Goal: Navigation & Orientation: Find specific page/section

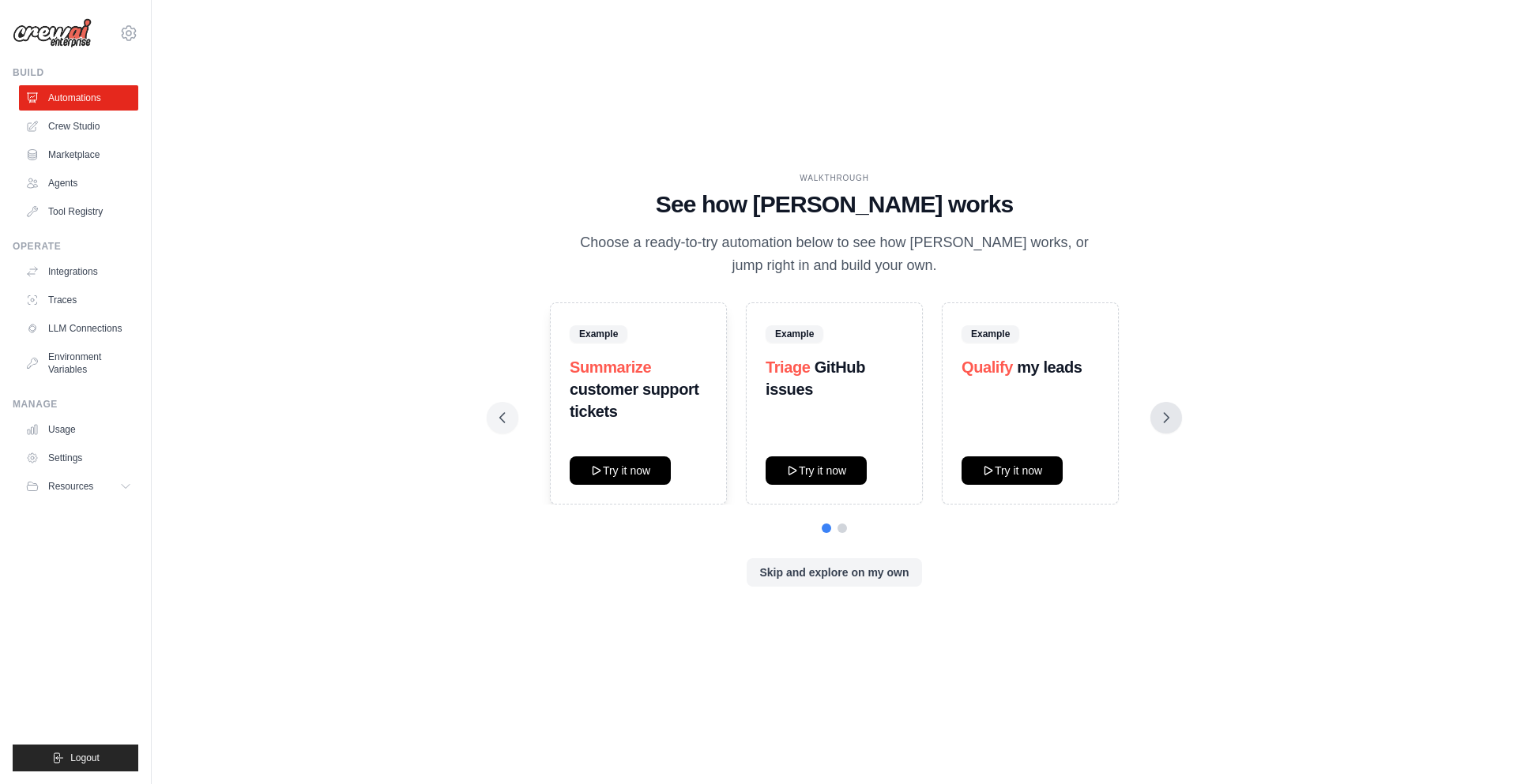
click at [1170, 414] on icon at bounding box center [1166, 418] width 16 height 16
click at [1017, 487] on div "Example Generate weekly reports Try it now" at bounding box center [1030, 403] width 177 height 202
click at [1013, 474] on button "Try it now" at bounding box center [1012, 469] width 101 height 28
click at [95, 207] on link "Tool Registry" at bounding box center [80, 212] width 120 height 25
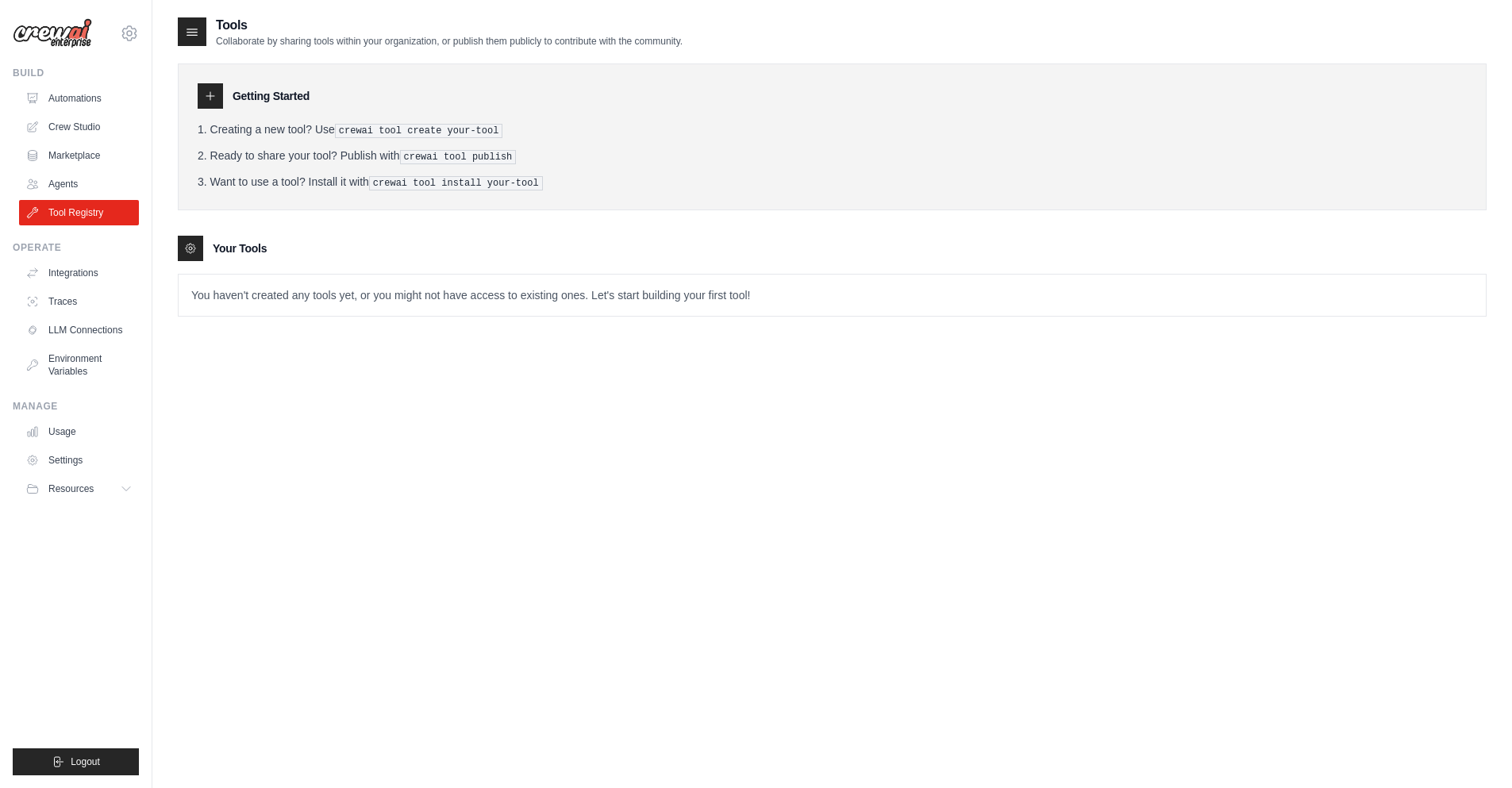
click at [65, 169] on ul "Automations Crew Studio Marketplace Agents Tool Registry" at bounding box center [79, 155] width 120 height 140
click at [57, 187] on link "Agents" at bounding box center [80, 185] width 120 height 25
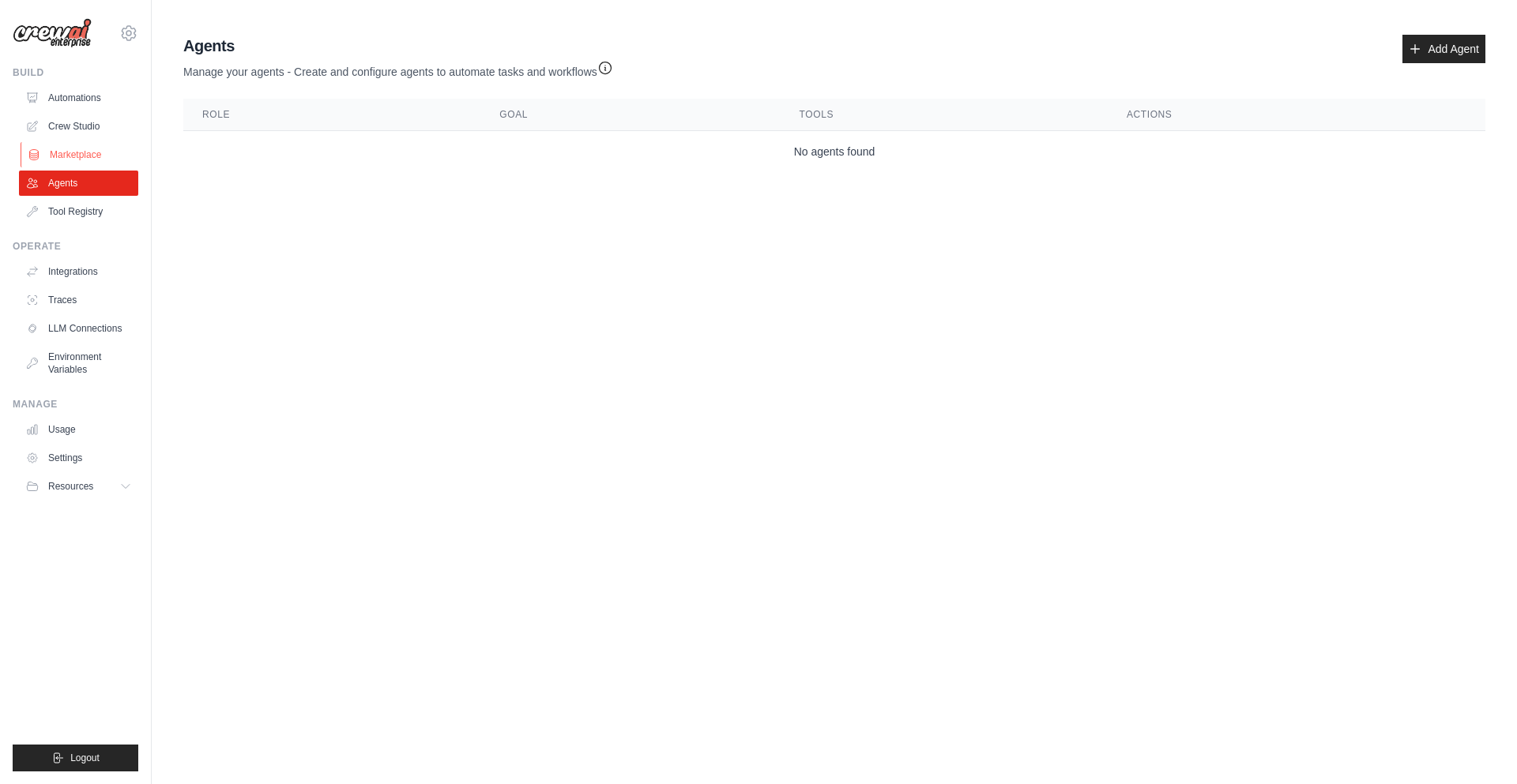
click at [71, 158] on link "Marketplace" at bounding box center [80, 154] width 120 height 25
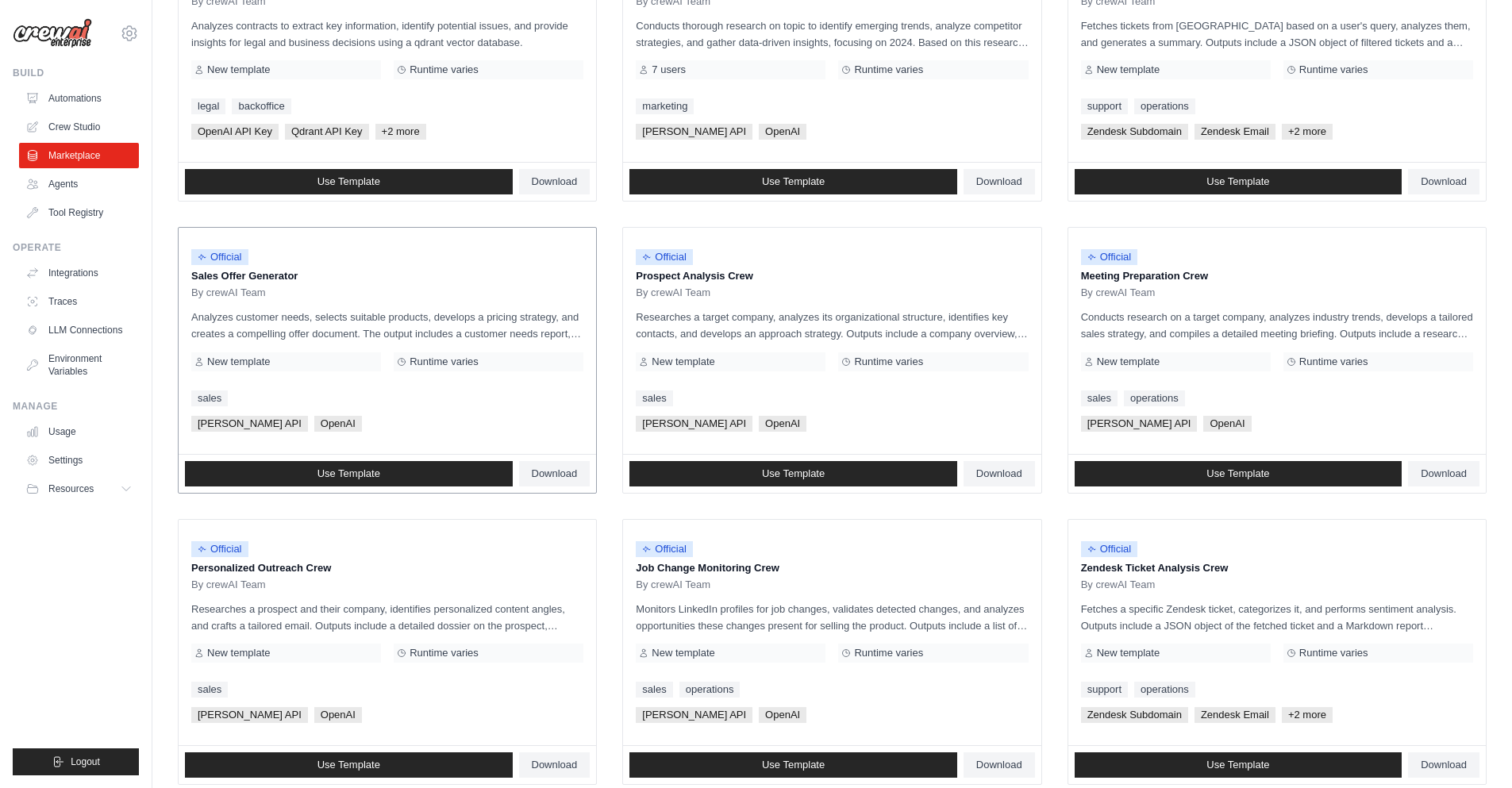
scroll to position [286, 0]
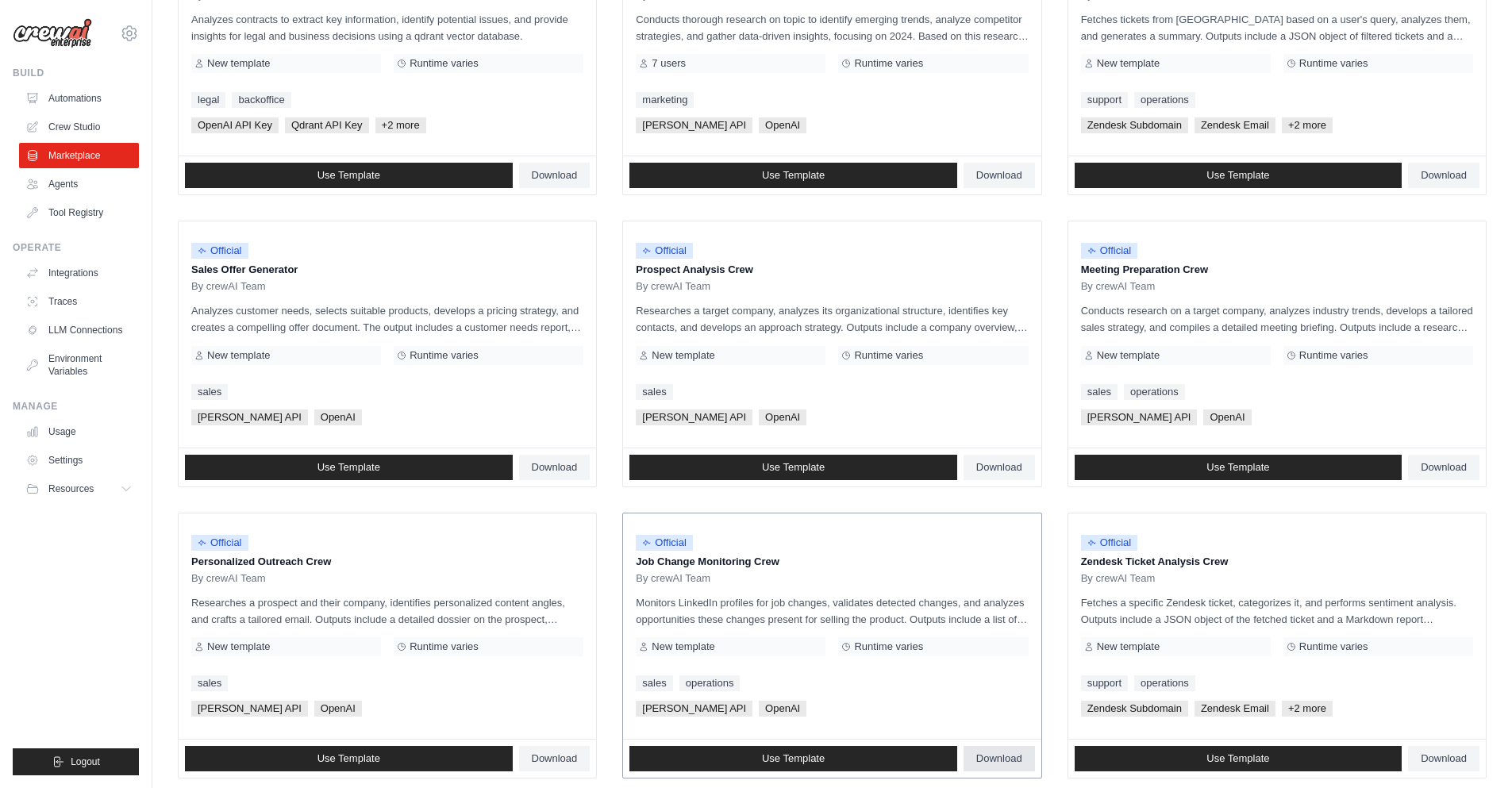
click at [989, 758] on span "Download" at bounding box center [999, 759] width 46 height 13
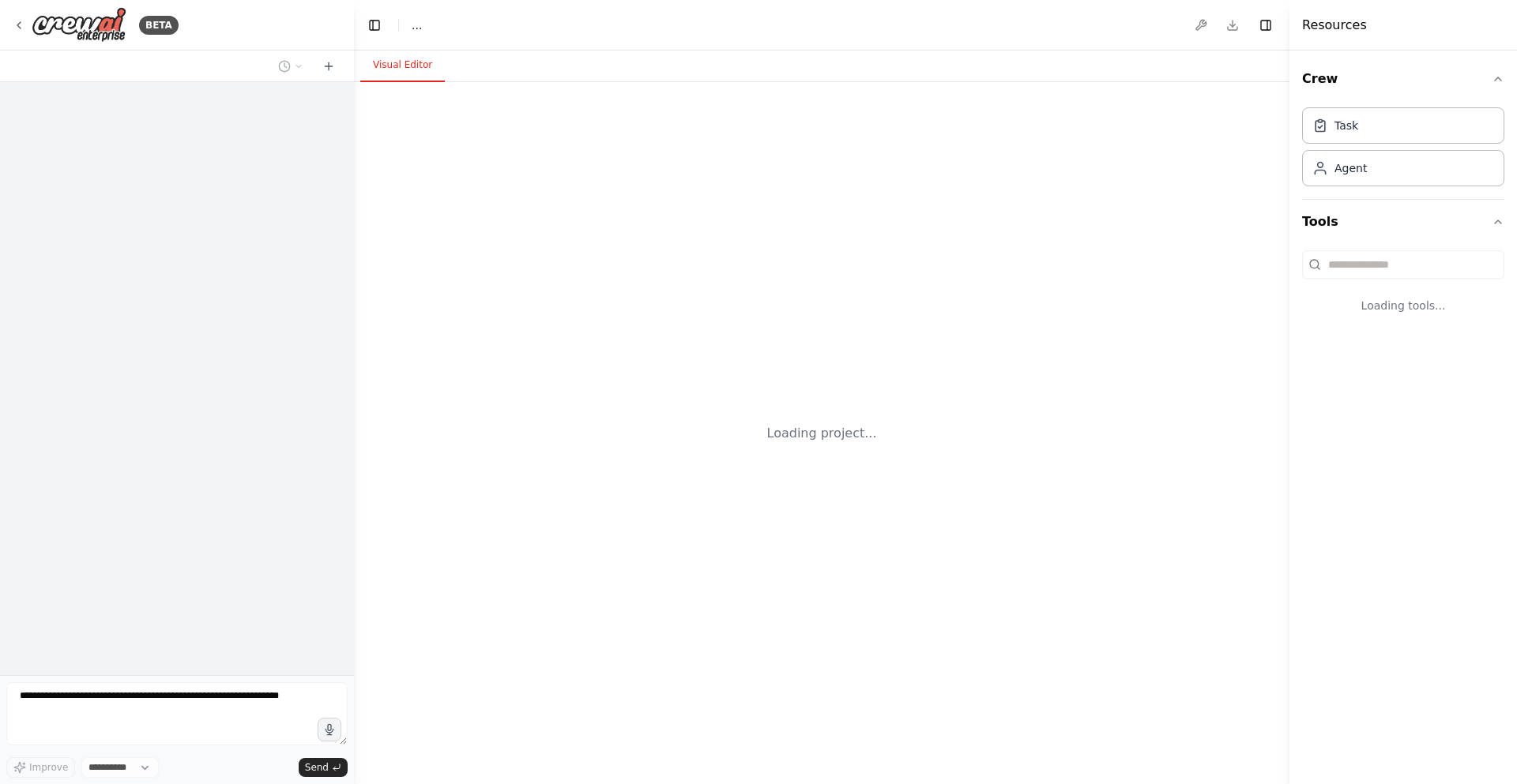
select select "****"
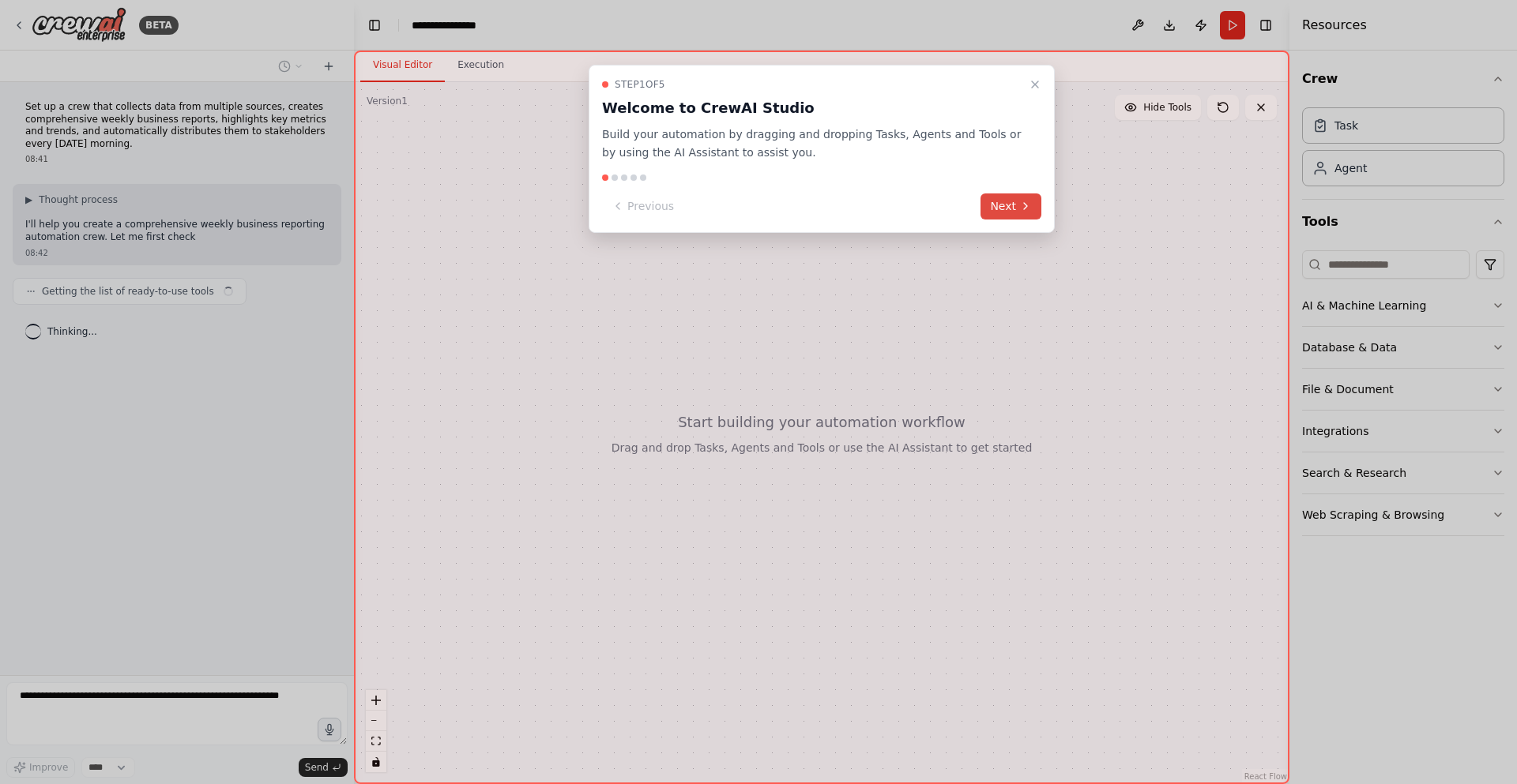
click at [1003, 211] on button "Next" at bounding box center [1011, 206] width 61 height 26
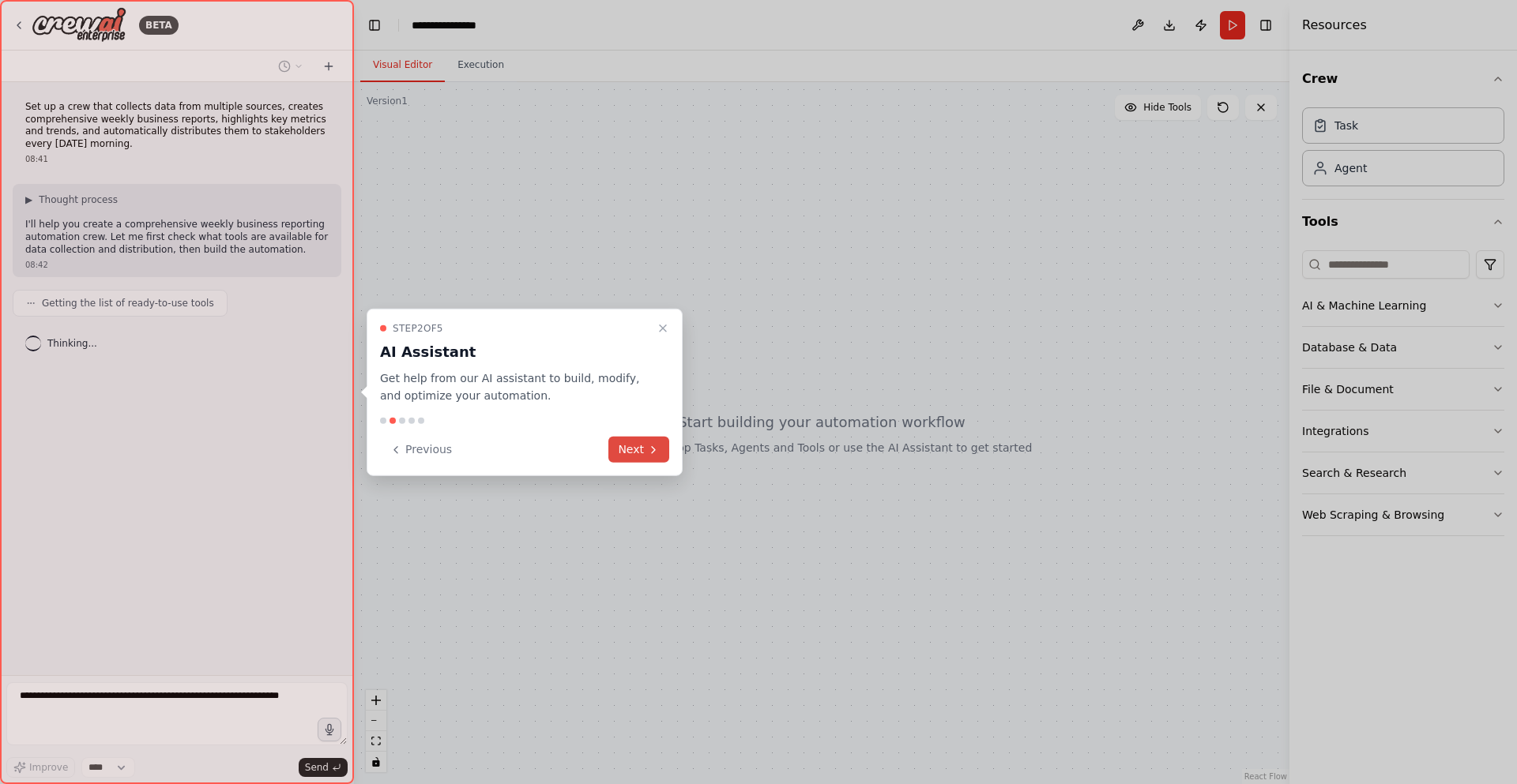
click at [659, 456] on icon at bounding box center [653, 449] width 13 height 13
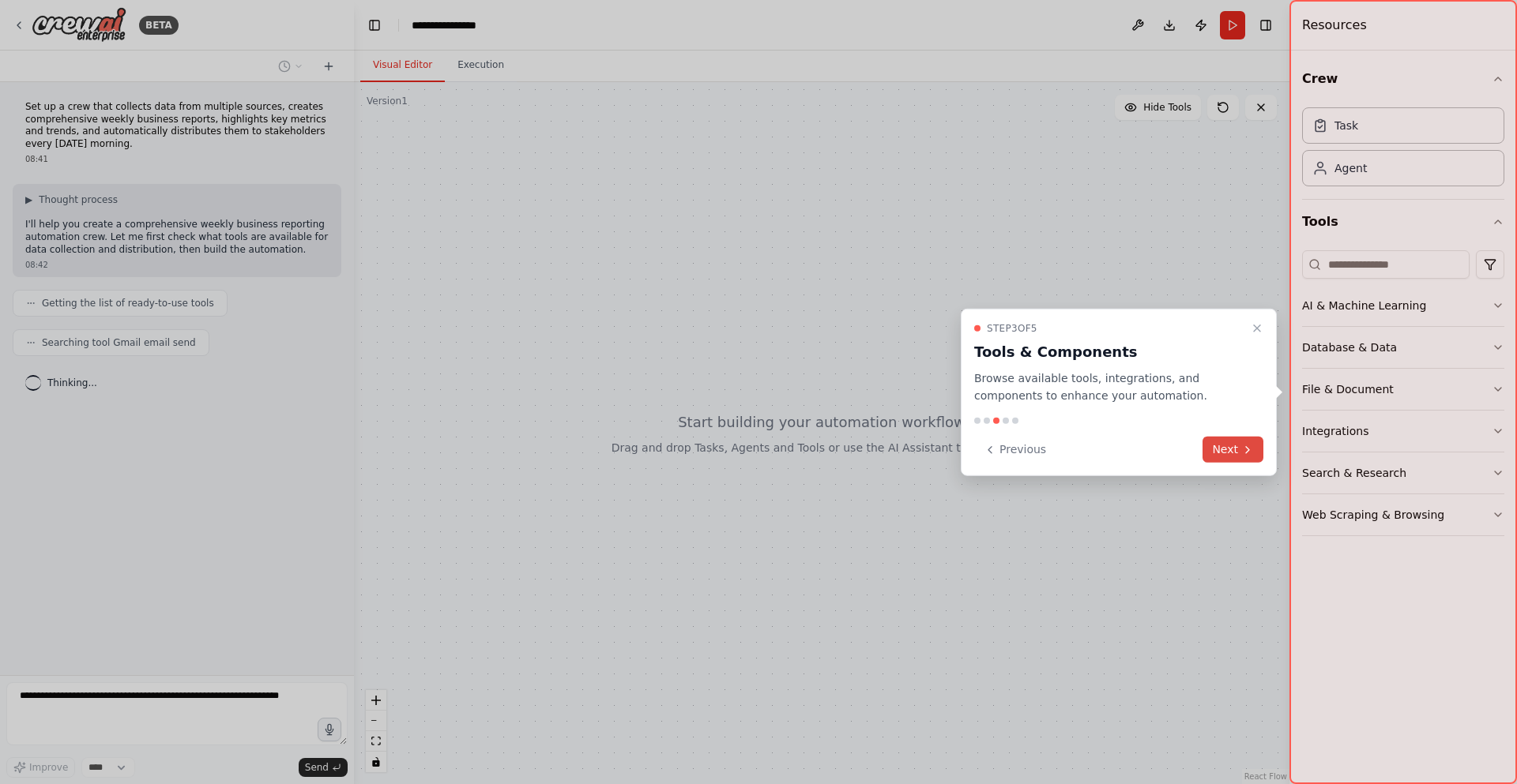
click at [1236, 450] on button "Next" at bounding box center [1232, 449] width 61 height 26
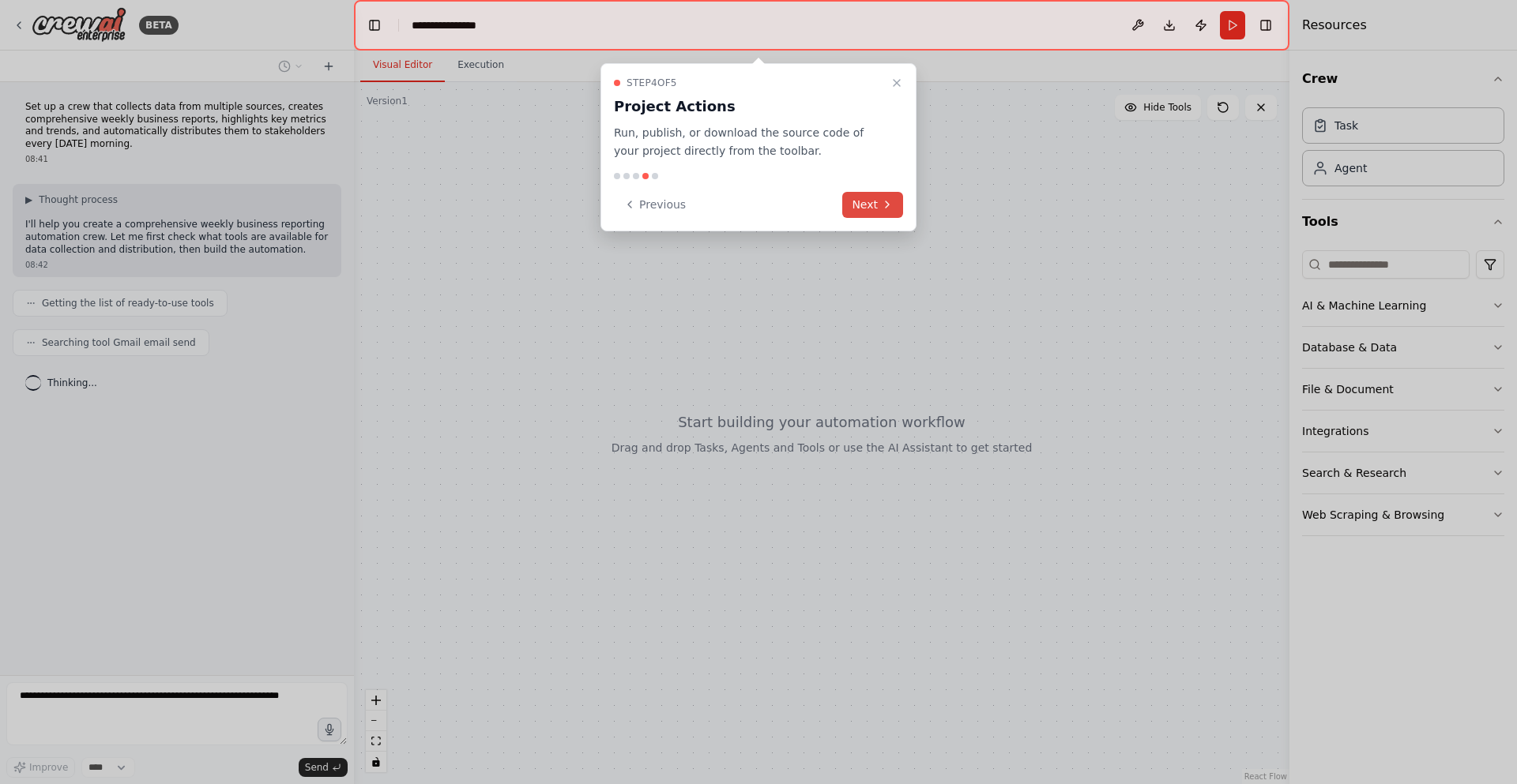
click at [863, 203] on button "Next" at bounding box center [872, 205] width 61 height 26
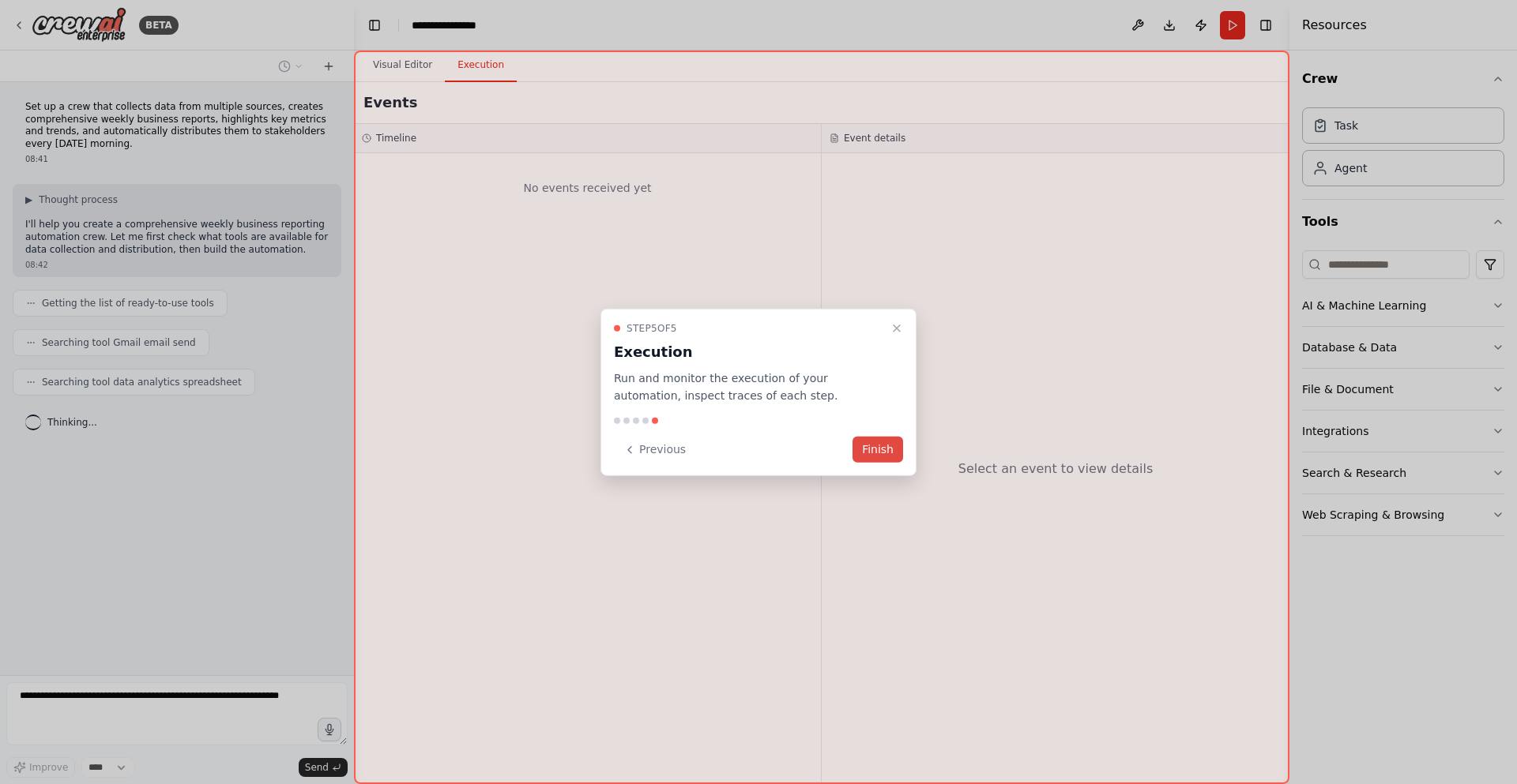
click at [886, 453] on button "Finish" at bounding box center [878, 449] width 51 height 26
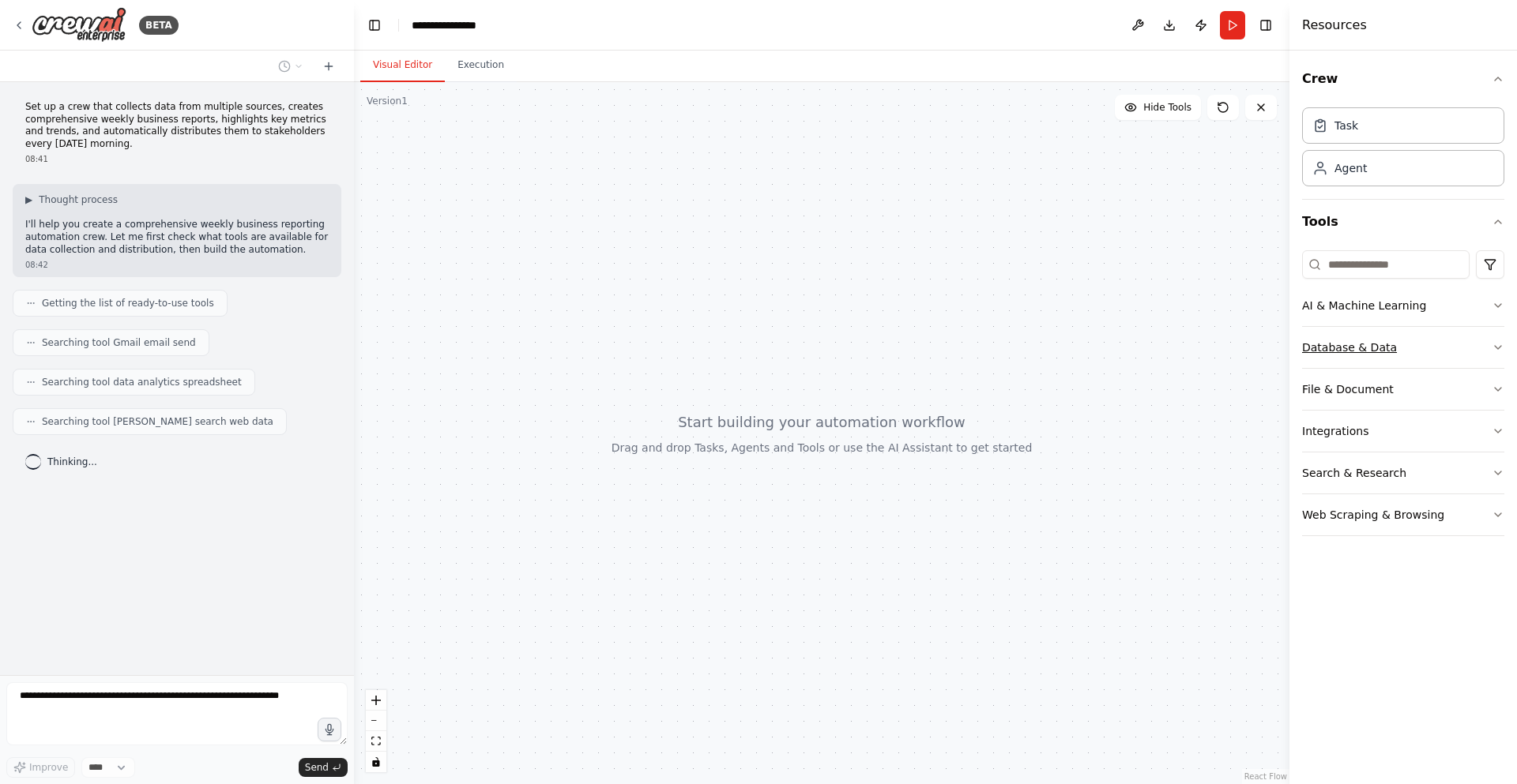
click at [1496, 347] on icon "button" at bounding box center [1498, 347] width 7 height 3
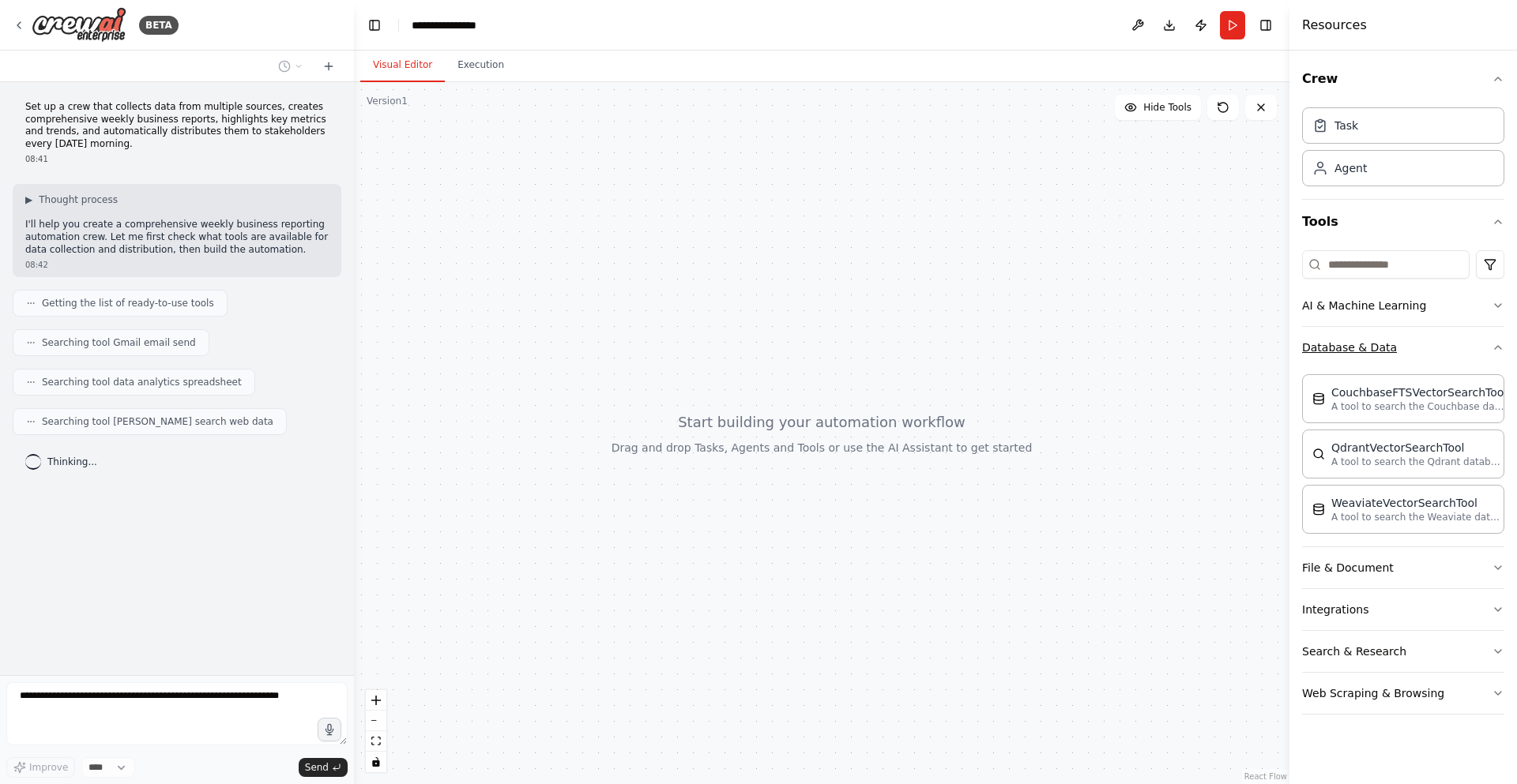
click at [1495, 347] on icon "button" at bounding box center [1498, 347] width 13 height 13
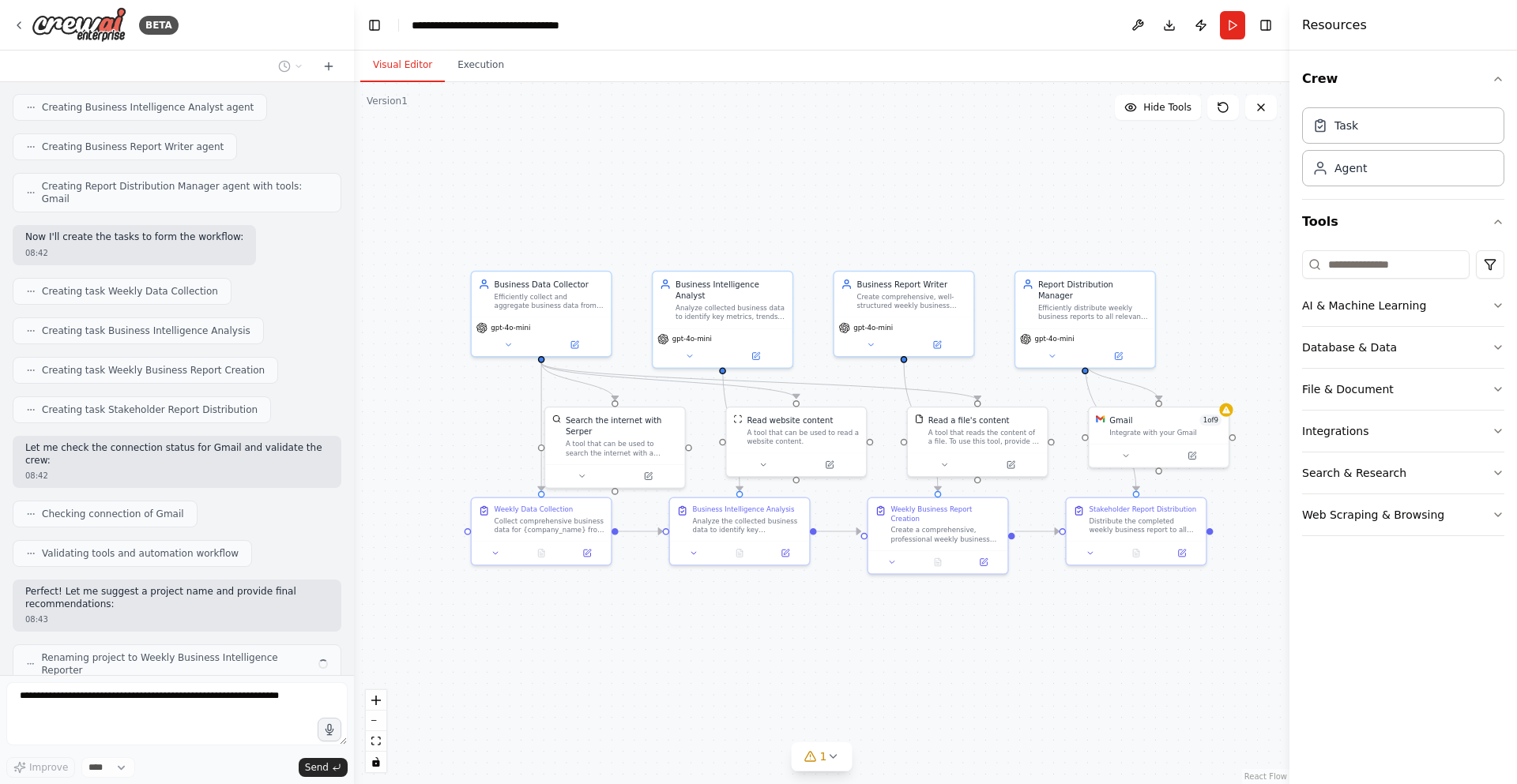
scroll to position [495, 0]
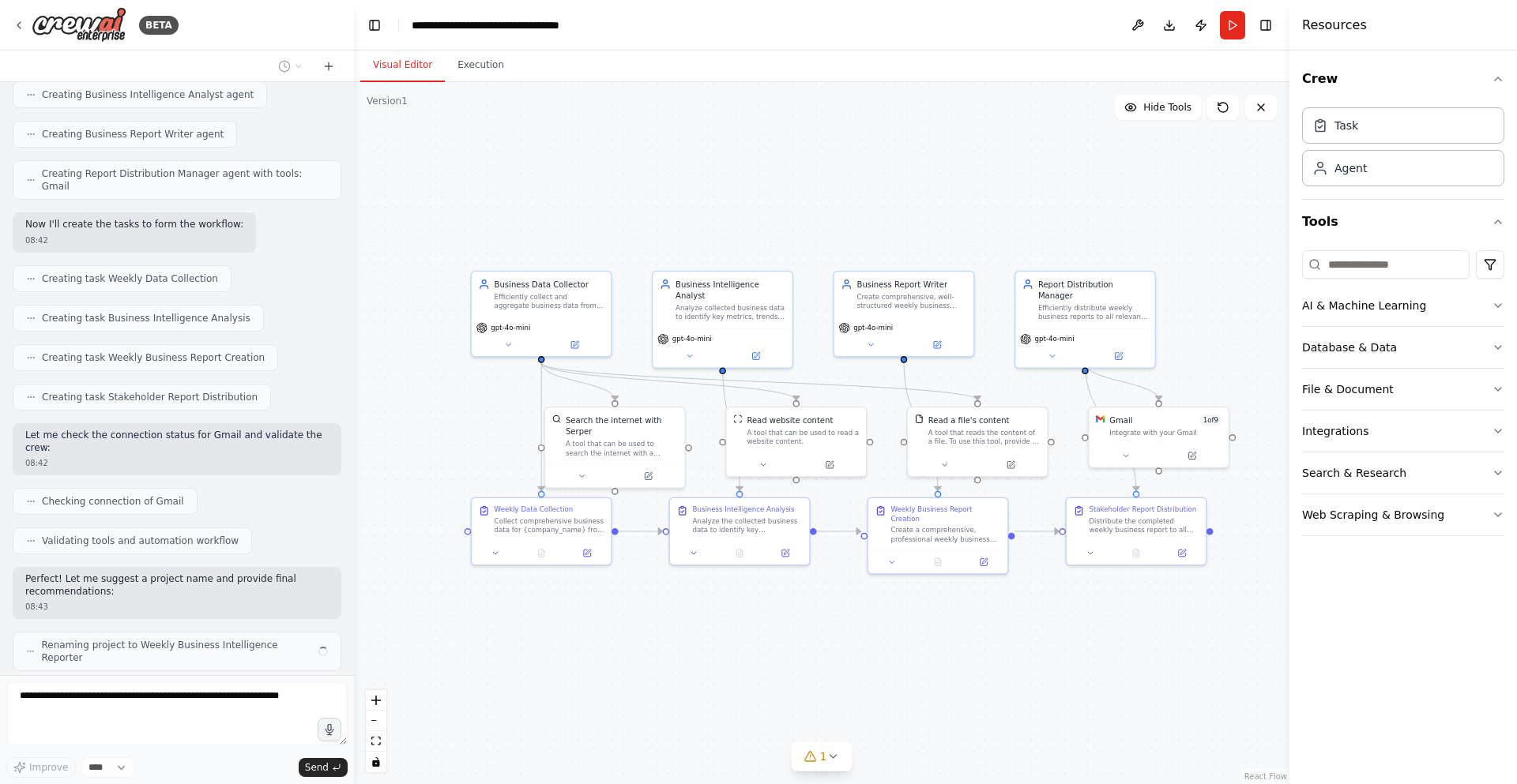
drag, startPoint x: 1177, startPoint y: 624, endPoint x: 1092, endPoint y: 663, distance: 93.5
click at [1494, 426] on icon "button" at bounding box center [1498, 430] width 13 height 13
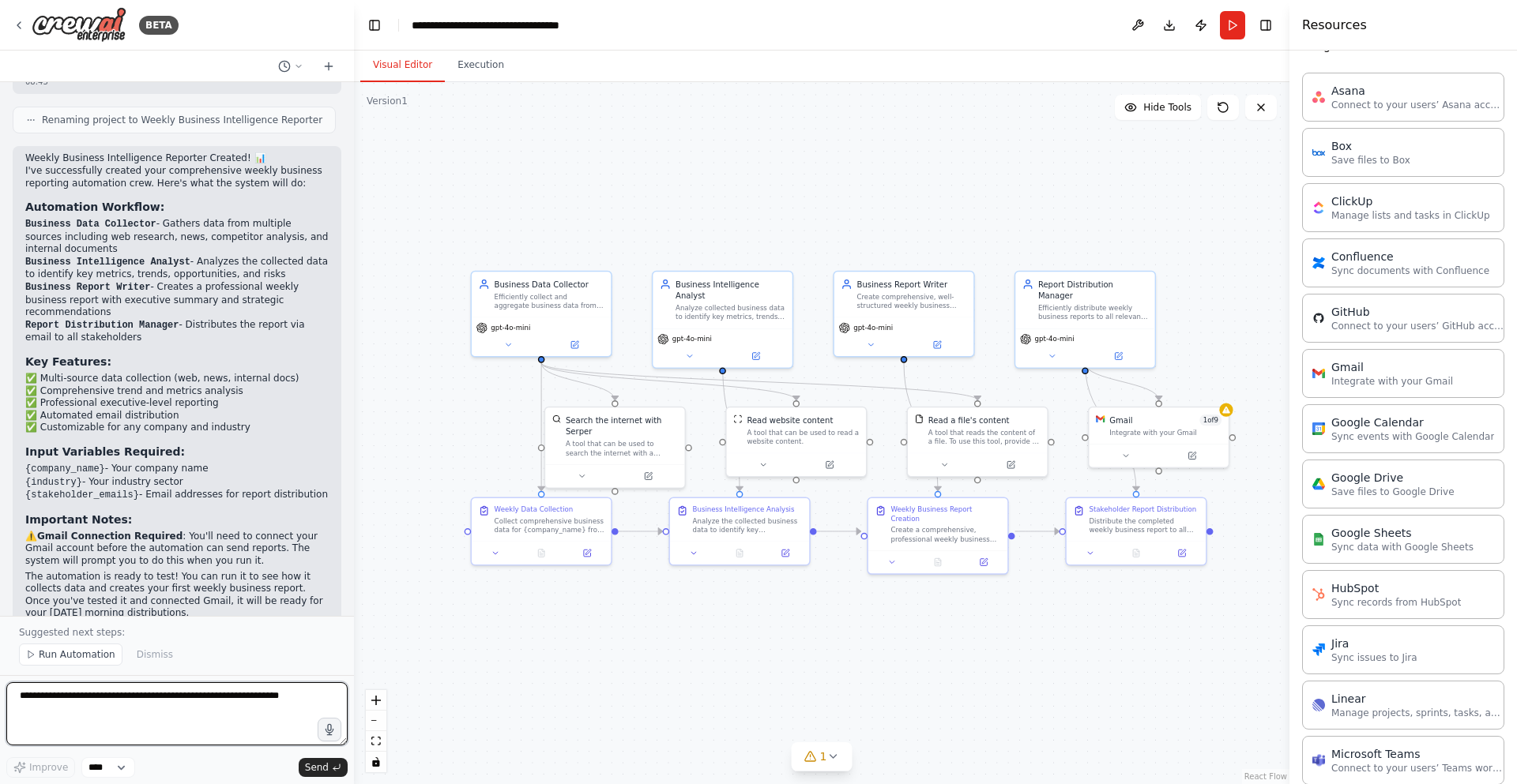
scroll to position [137, 0]
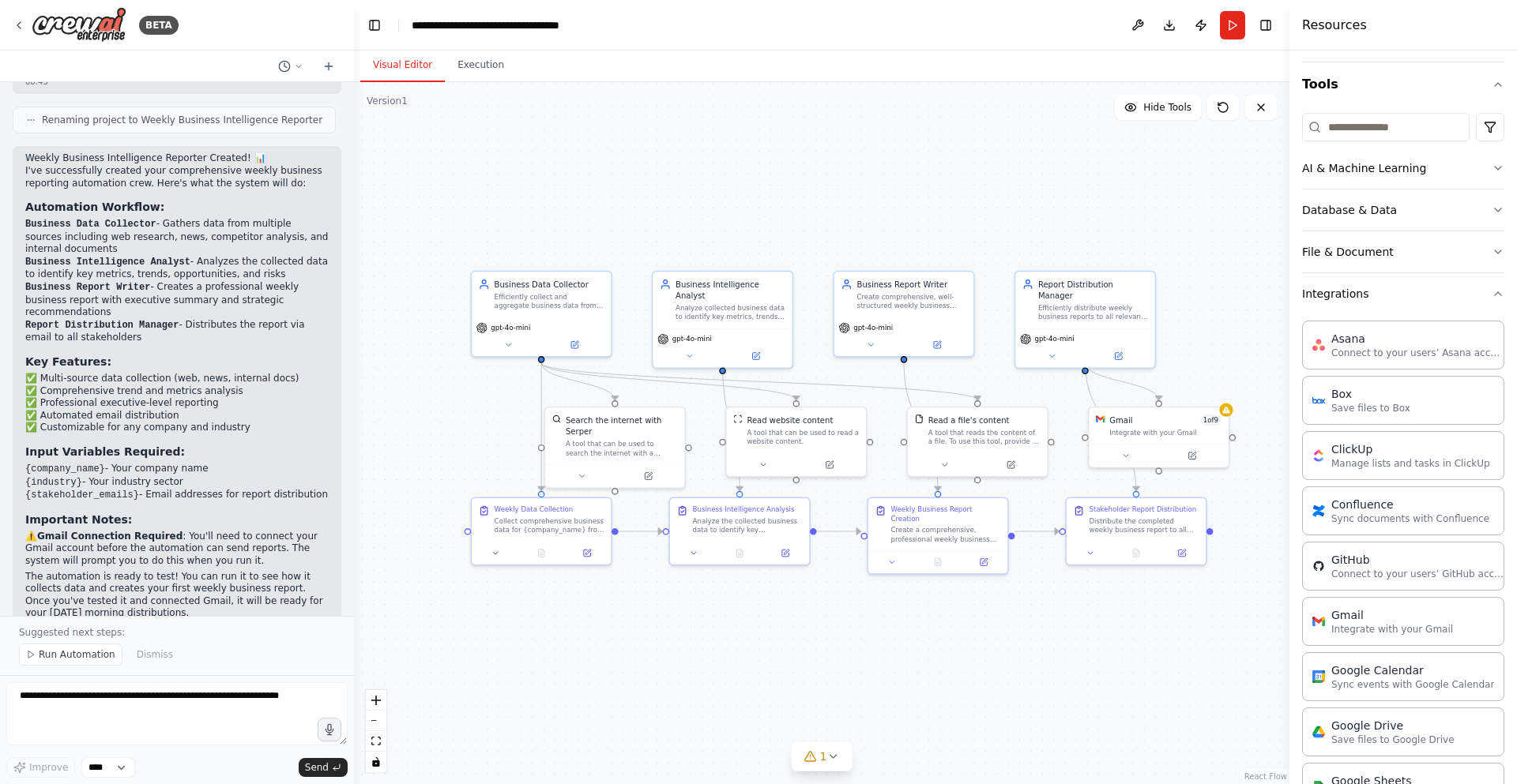
click at [1478, 70] on button "Tools" at bounding box center [1403, 85] width 202 height 45
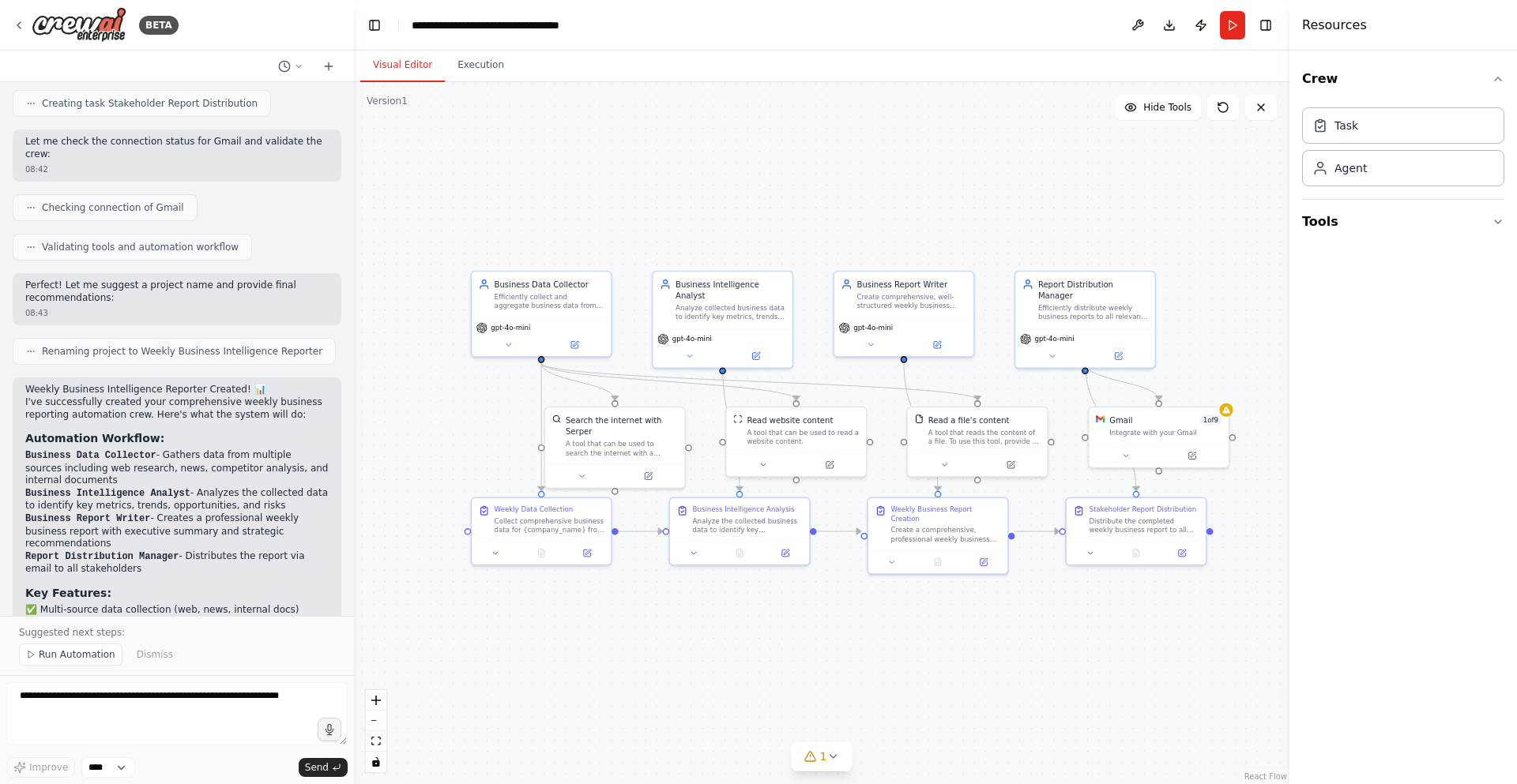
scroll to position [736, 0]
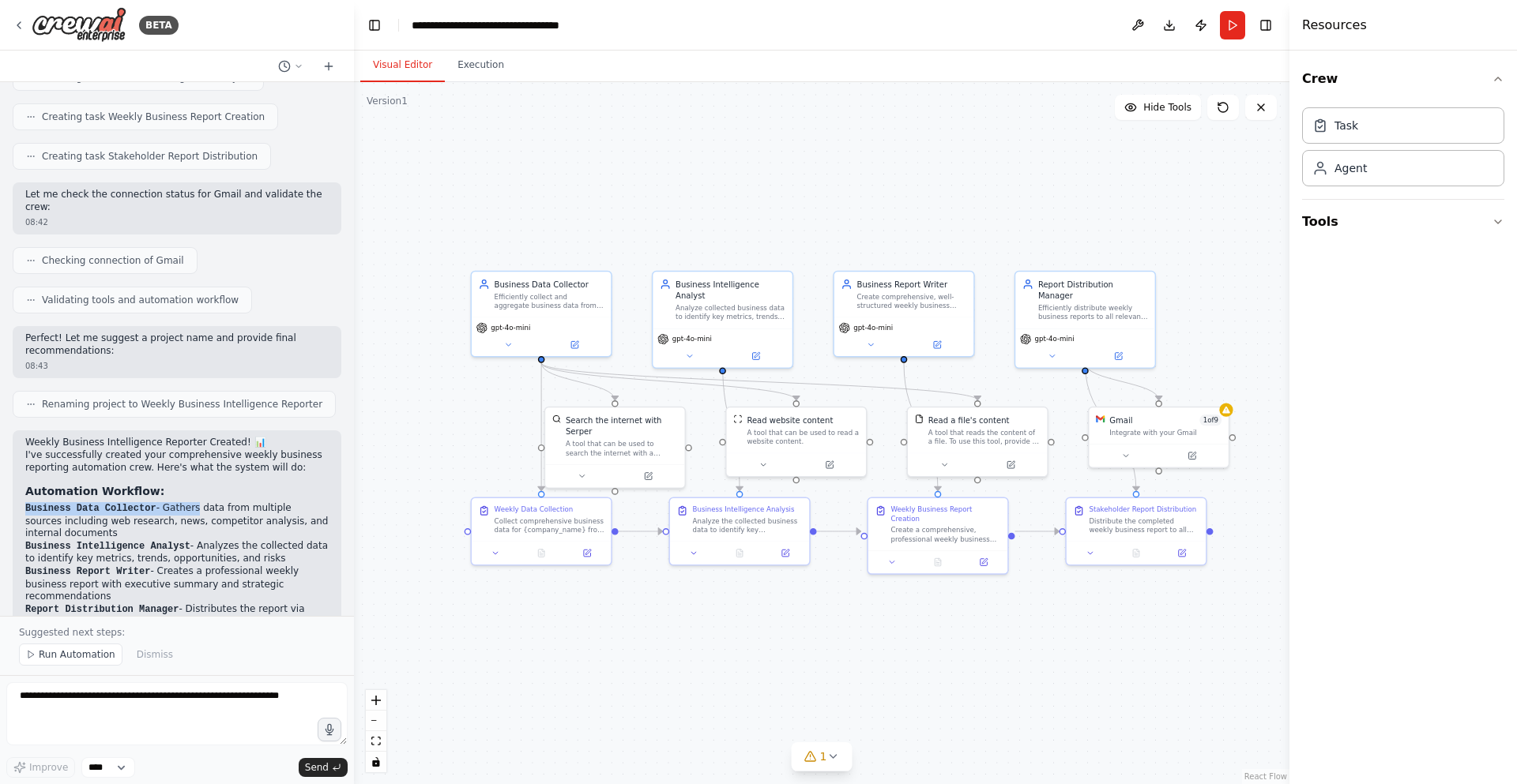
drag, startPoint x: 27, startPoint y: 471, endPoint x: 331, endPoint y: 494, distance: 304.9
click at [209, 502] on li "Business Data Collector - Gathers data from multiple sources including web rese…" at bounding box center [177, 521] width 303 height 38
click at [222, 502] on li "Business Data Collector - Gathers data from multiple sources including web rese…" at bounding box center [177, 521] width 303 height 38
drag, startPoint x: 53, startPoint y: 487, endPoint x: 283, endPoint y: 481, distance: 230.1
click at [283, 502] on li "Business Data Collector - Gathers data from multiple sources including web rese…" at bounding box center [177, 521] width 303 height 38
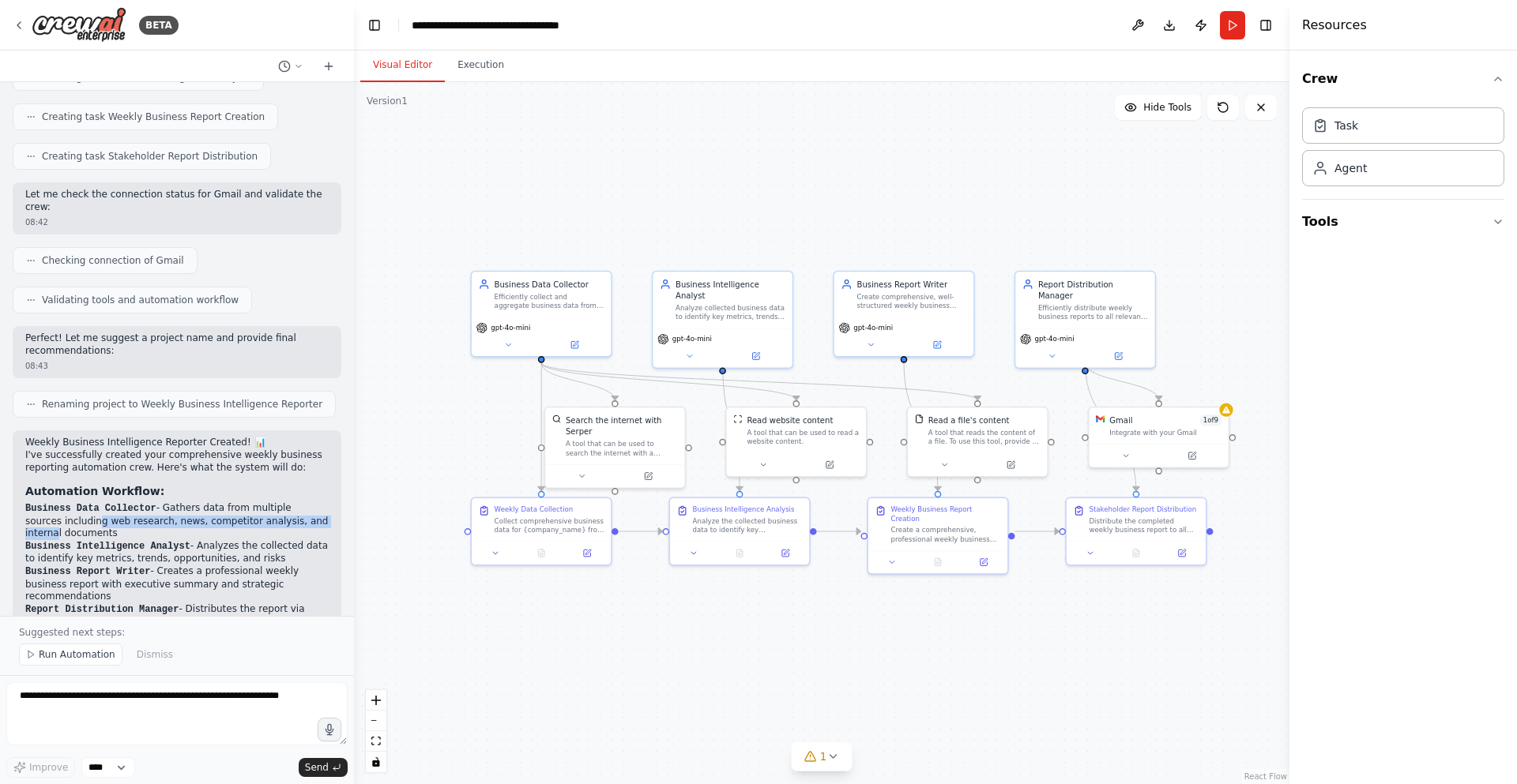
drag, startPoint x: 199, startPoint y: 510, endPoint x: 301, endPoint y: 521, distance: 102.6
click at [301, 540] on li "Business Intelligence Analyst - Analyzes the collected data to identify key met…" at bounding box center [177, 553] width 303 height 25
drag, startPoint x: 77, startPoint y: 536, endPoint x: 201, endPoint y: 537, distance: 124.0
click at [201, 565] on li "Business Report Writer - Creates a professional weekly business report with exe…" at bounding box center [177, 584] width 303 height 38
drag, startPoint x: 179, startPoint y: 563, endPoint x: 205, endPoint y: 562, distance: 26.0
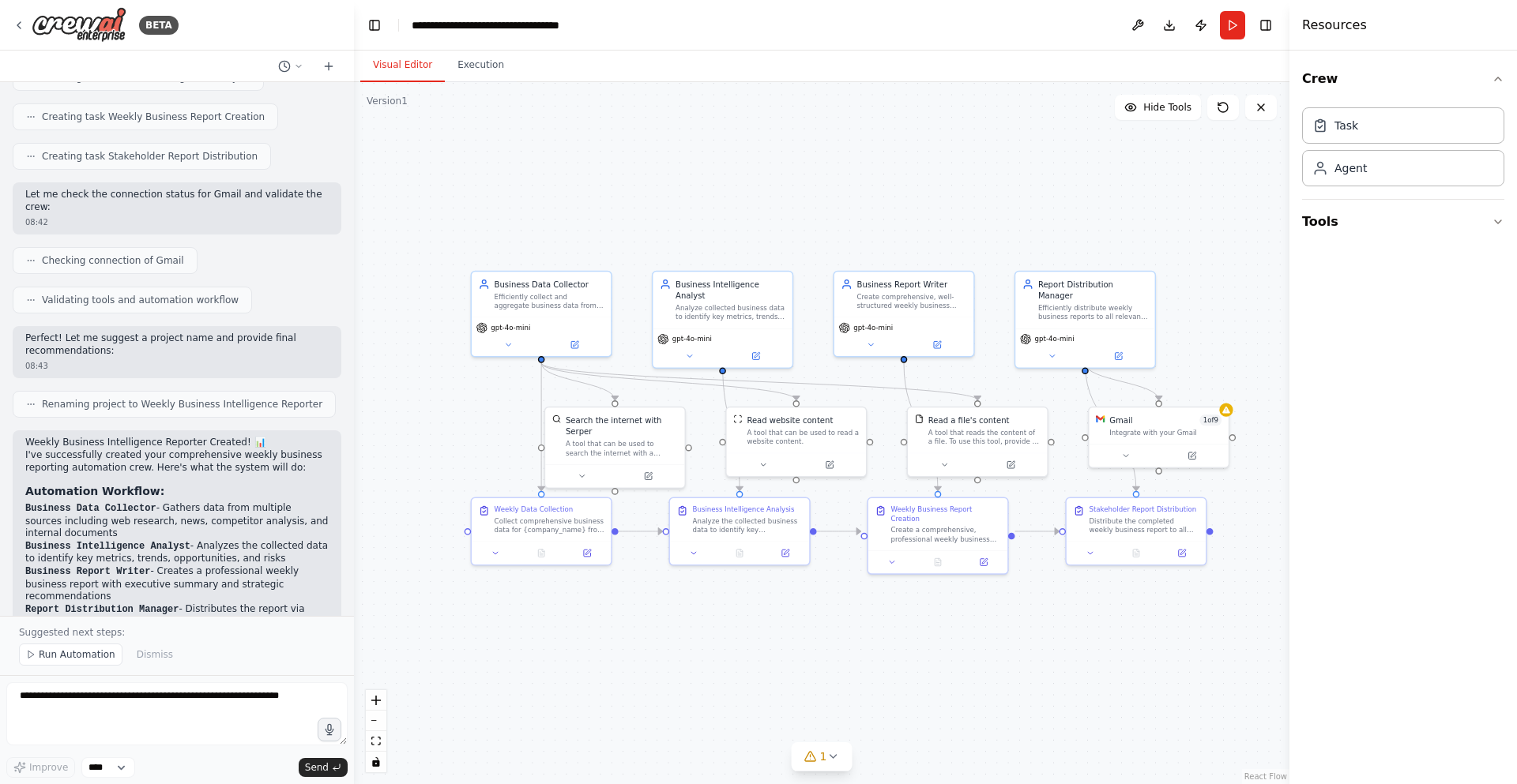
click at [205, 565] on li "Business Report Writer - Creates a professional weekly business report with exe…" at bounding box center [177, 584] width 303 height 38
click at [85, 603] on li "Report Distribution Manager - Distributes the report via email to all stakehold…" at bounding box center [177, 616] width 303 height 25
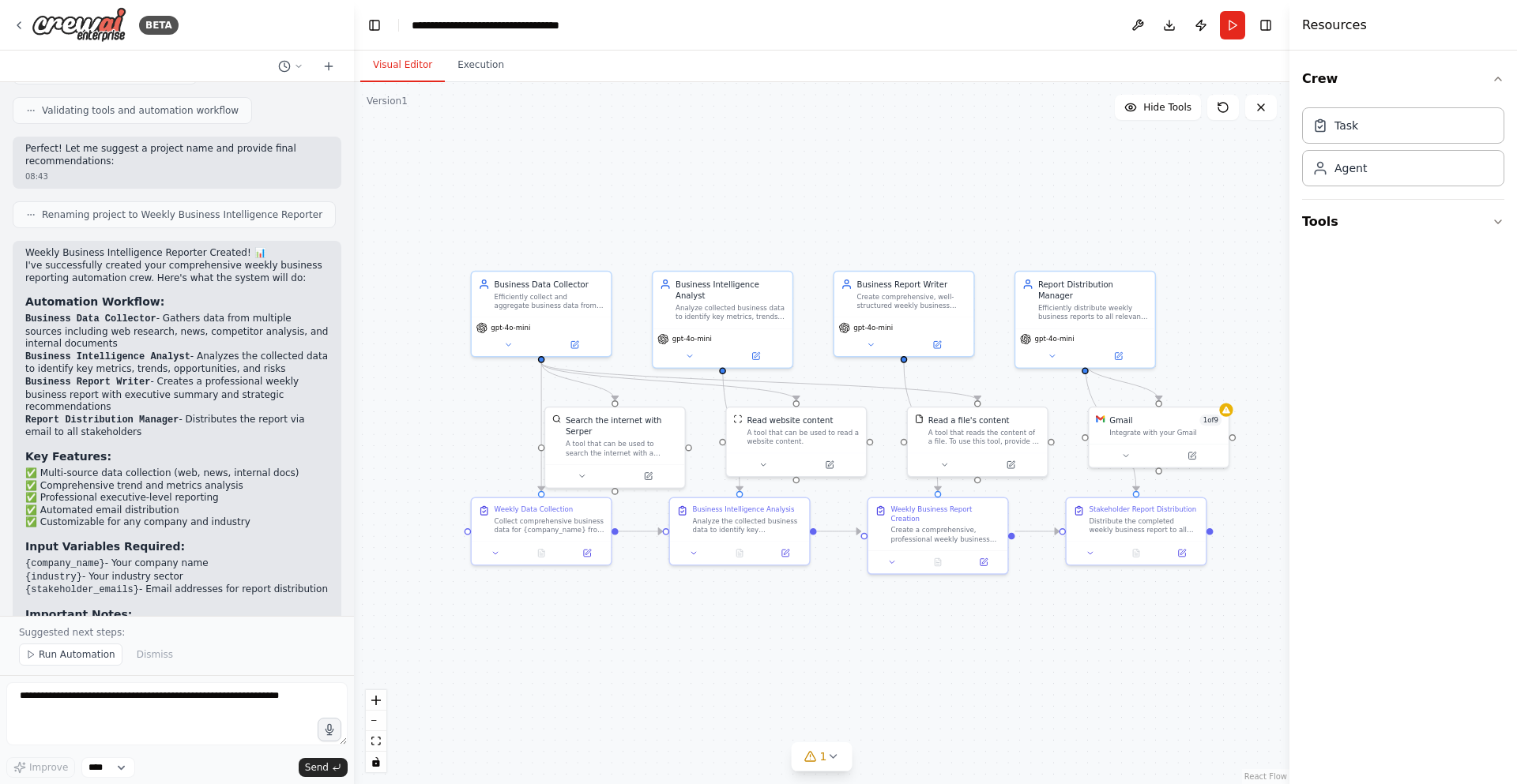
scroll to position [1021, 0]
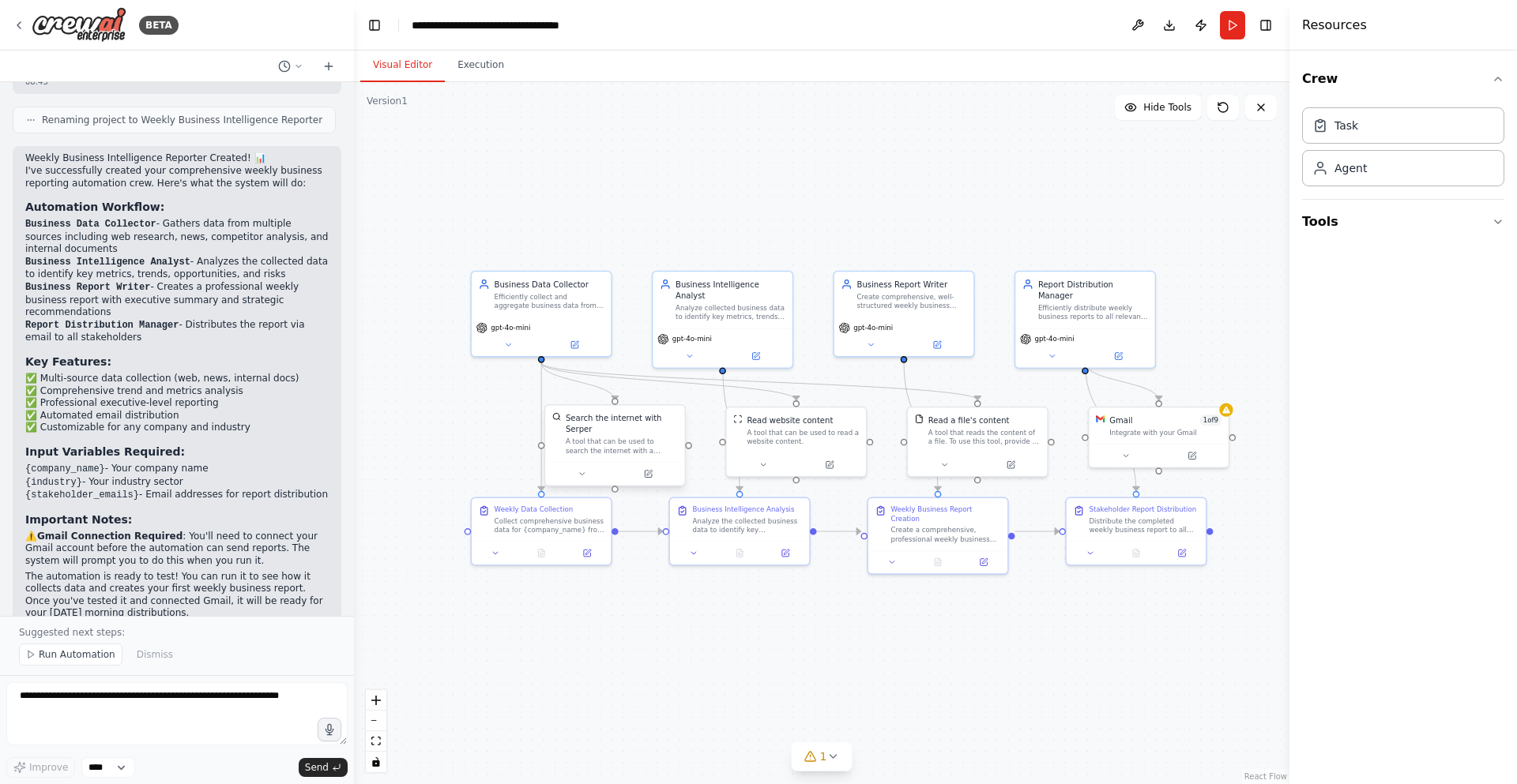
click at [612, 432] on div "Search the internet with Serper" at bounding box center [621, 424] width 112 height 23
click at [576, 475] on button at bounding box center [582, 474] width 64 height 14
click at [585, 475] on icon at bounding box center [587, 473] width 9 height 9
click at [597, 479] on button at bounding box center [587, 474] width 64 height 14
click at [594, 443] on div "A tool that can be used to search the internet with a search_query. Supports di…" at bounding box center [627, 446] width 112 height 18
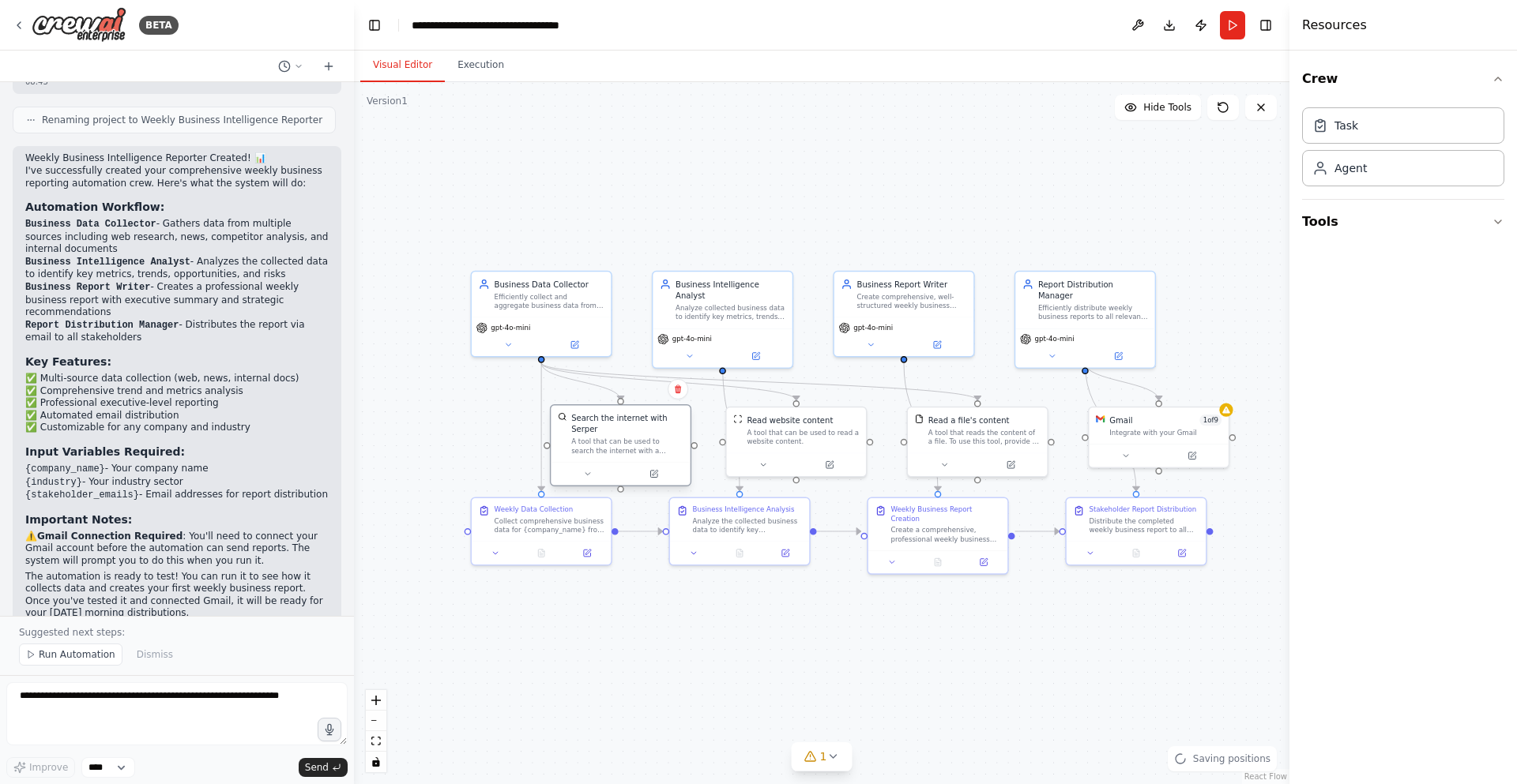
click at [594, 443] on div "A tool that can be used to search the internet with a search_query. Supports di…" at bounding box center [627, 446] width 112 height 18
click at [594, 442] on div "A tool that can be used to search the internet with a search_query. Supports di…" at bounding box center [627, 446] width 112 height 18
click at [594, 443] on div "A tool that can be used to search the internet with a search_query. Supports di…" at bounding box center [627, 446] width 112 height 18
drag, startPoint x: 584, startPoint y: 424, endPoint x: 564, endPoint y: 403, distance: 29.0
click at [564, 403] on div "Search the internet with Serper" at bounding box center [603, 401] width 112 height 23
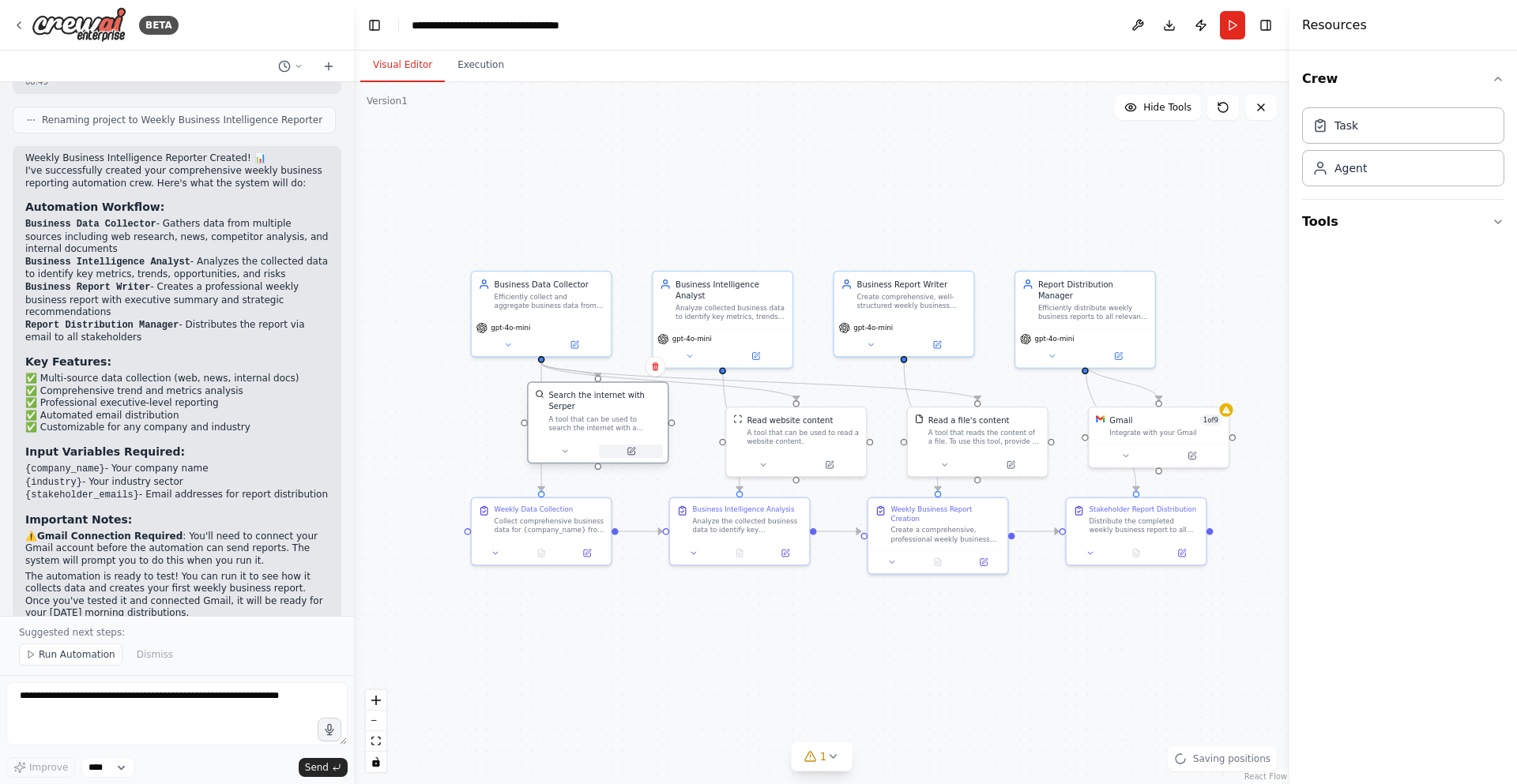
click at [630, 451] on icon at bounding box center [631, 451] width 9 height 9
click at [629, 448] on icon at bounding box center [630, 451] width 7 height 7
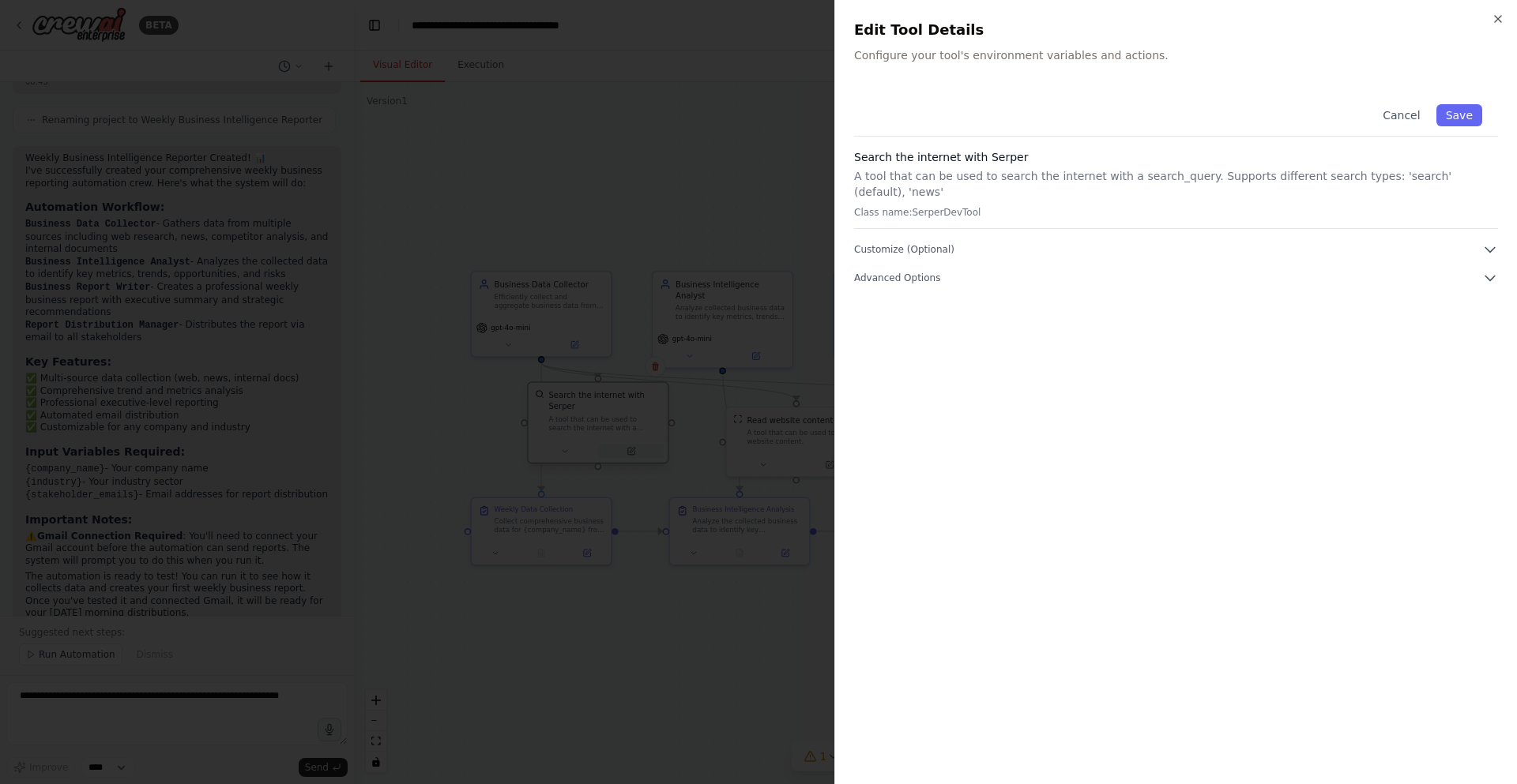
click at [629, 448] on div at bounding box center [758, 392] width 1517 height 784
click at [1483, 242] on icon "button" at bounding box center [1490, 250] width 16 height 16
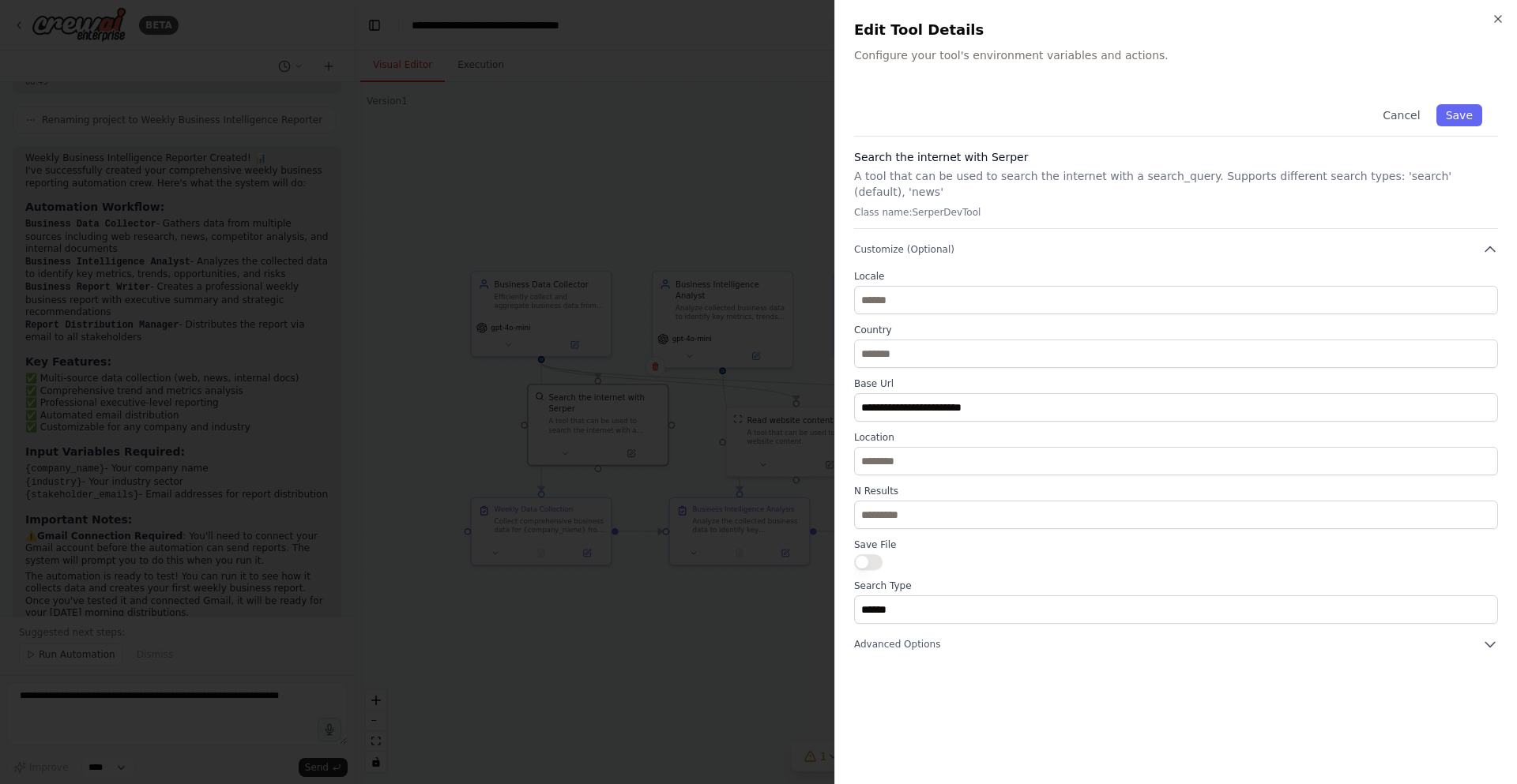
click at [1483, 225] on div "**********" at bounding box center [1176, 370] width 643 height 563
click at [1485, 242] on icon "button" at bounding box center [1490, 250] width 16 height 16
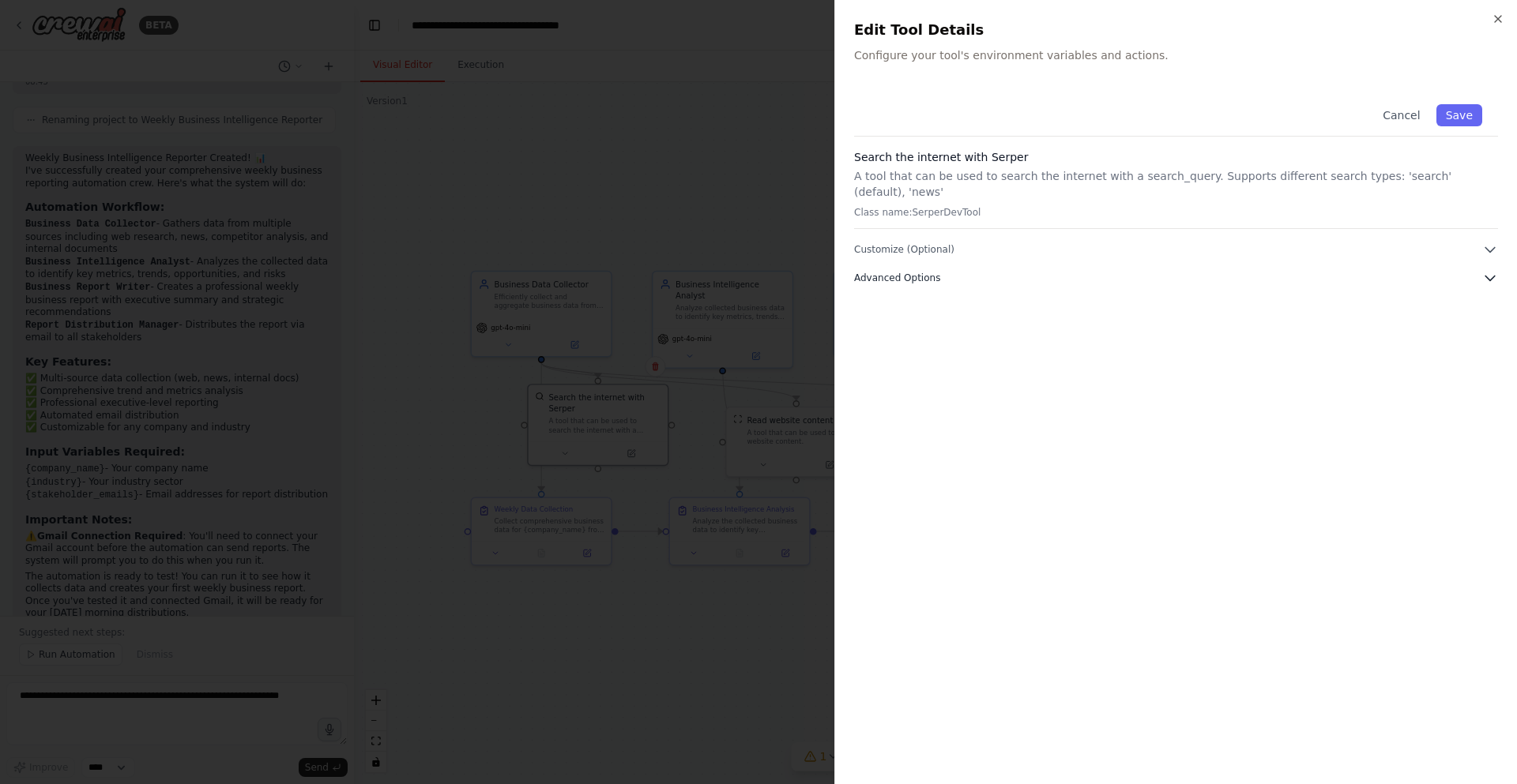
click at [944, 270] on button "Advanced Options" at bounding box center [1176, 278] width 643 height 16
click at [1396, 119] on button "Cancel" at bounding box center [1401, 115] width 56 height 22
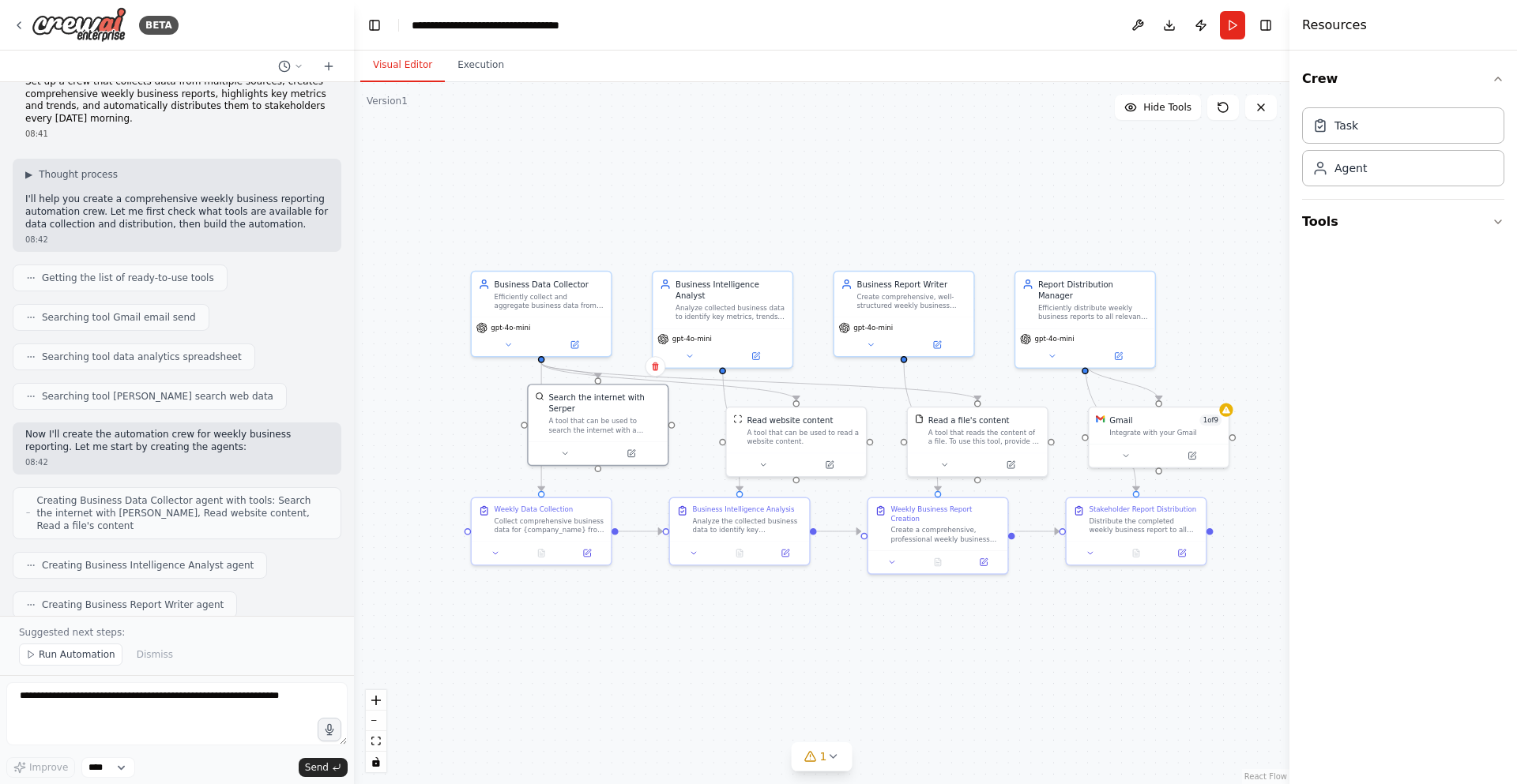
scroll to position [0, 0]
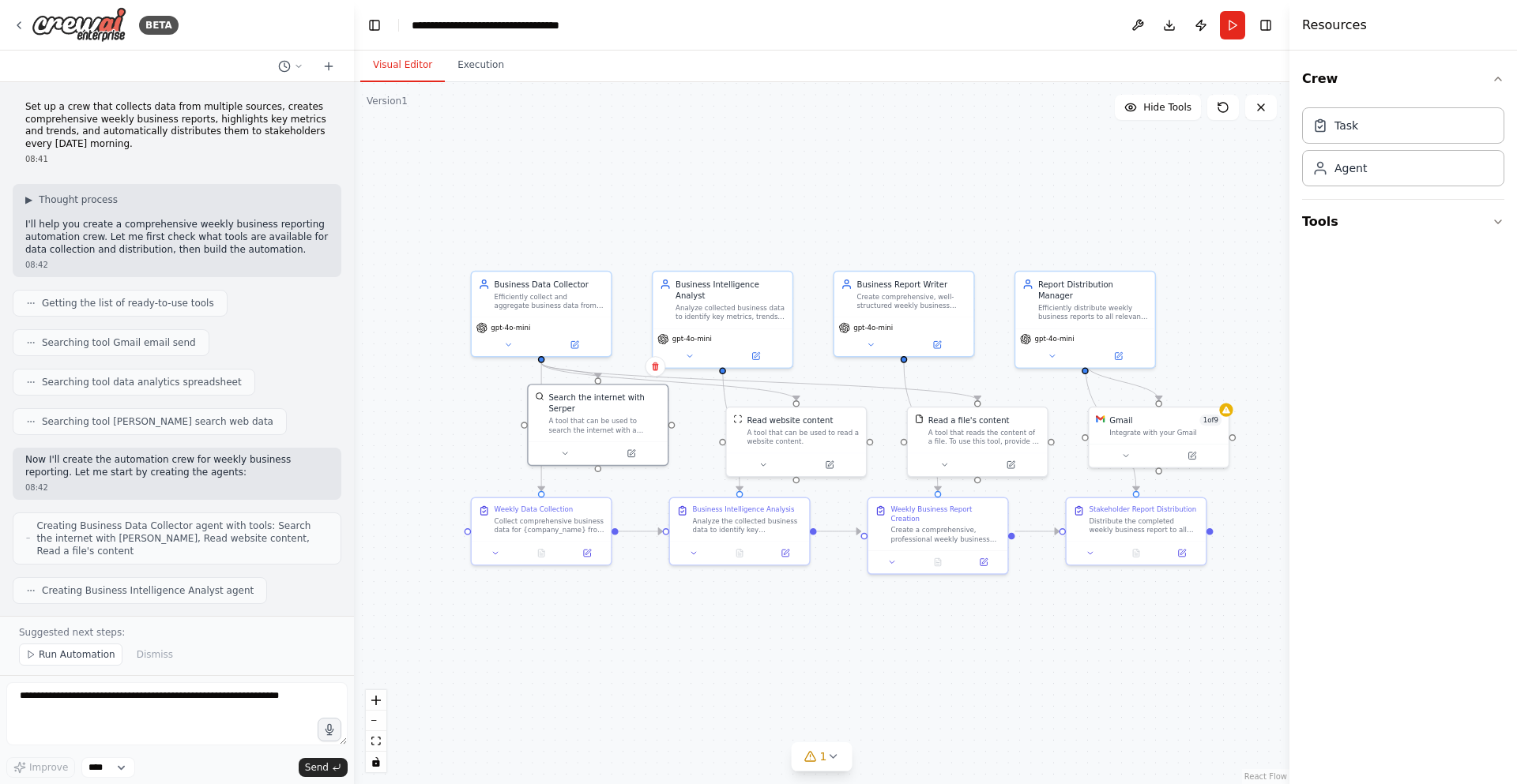
click at [529, 89] on div ".deletable-edge-delete-btn { width: 20px; height: 20px; border: 0px solid #ffff…" at bounding box center [821, 433] width 935 height 702
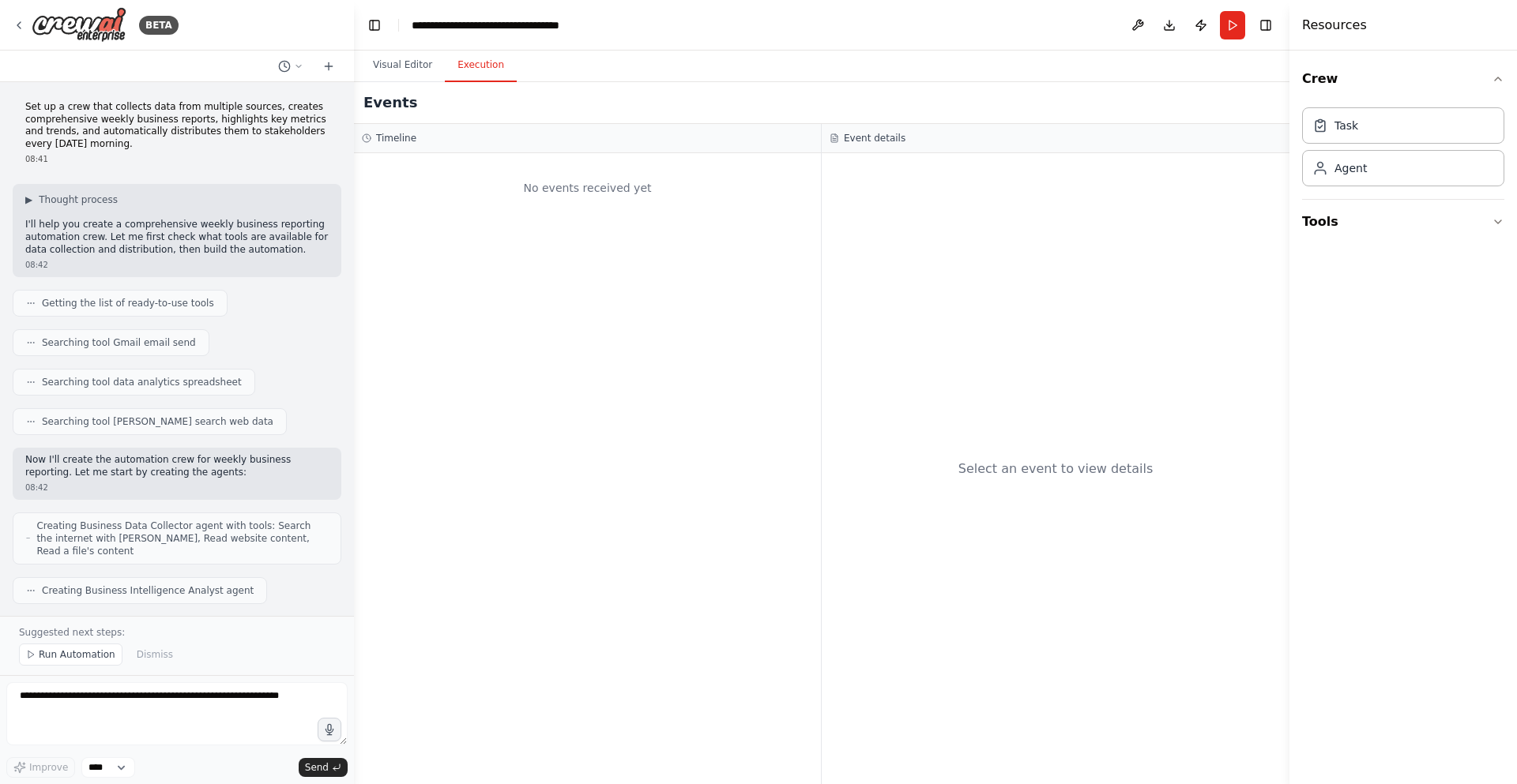
click at [483, 62] on button "Execution" at bounding box center [481, 65] width 72 height 33
click at [407, 56] on button "Visual Editor" at bounding box center [402, 65] width 85 height 33
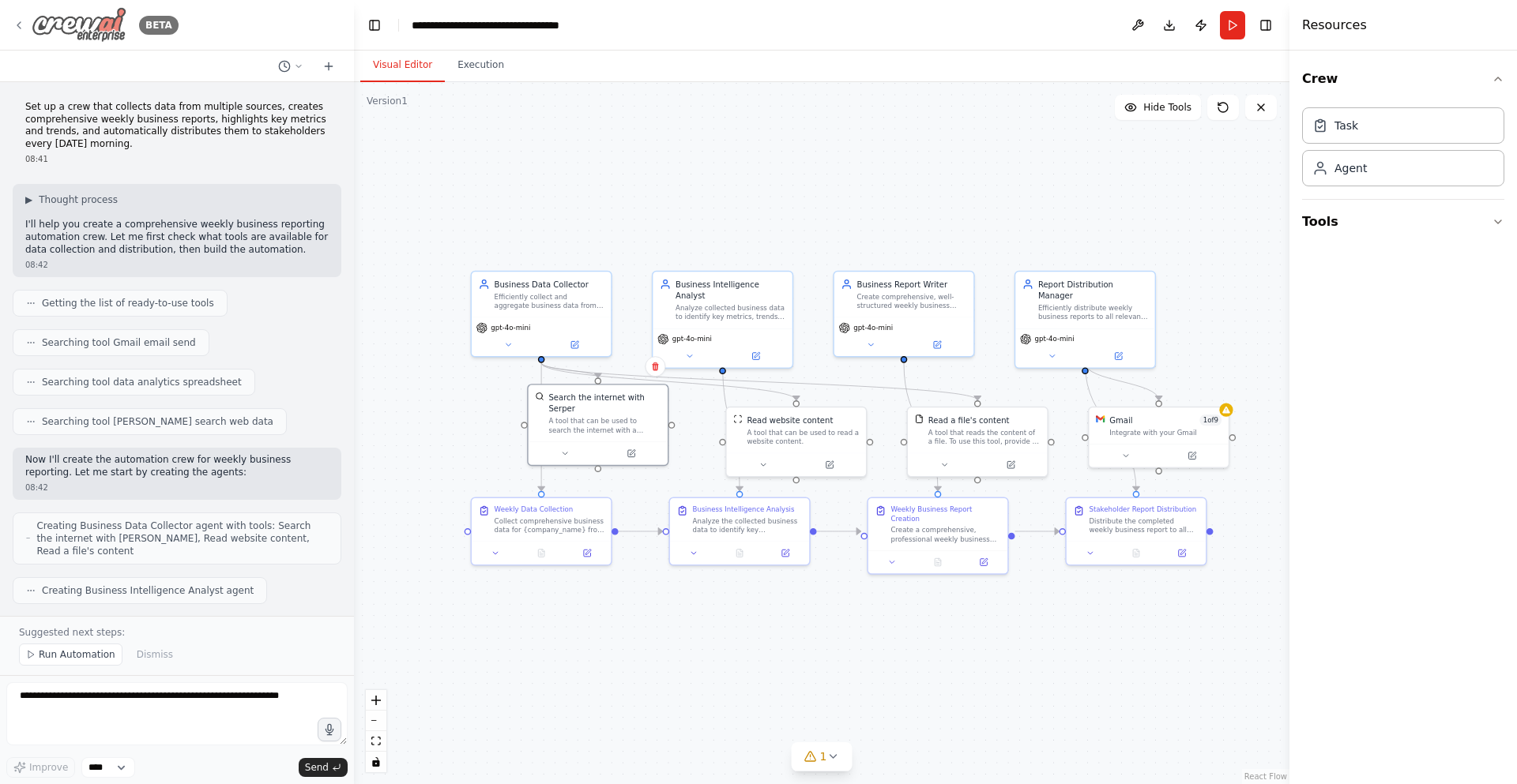
click at [15, 27] on icon at bounding box center [18, 25] width 13 height 13
